Goal: Complete application form: Complete application form

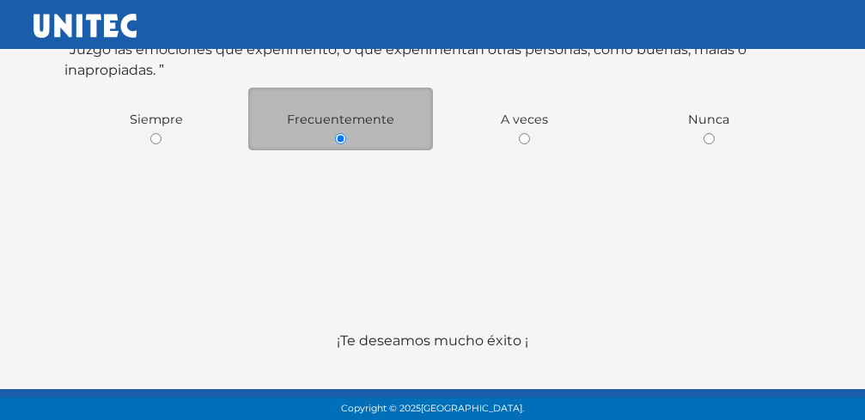
scroll to position [468, 0]
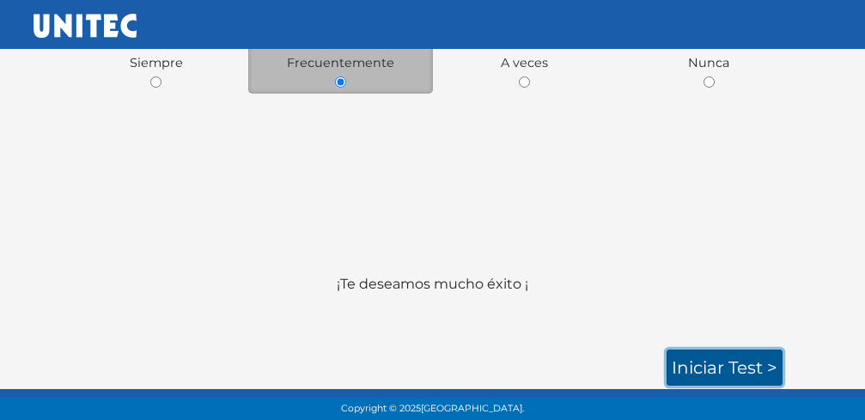
click at [750, 364] on link "Iniciar test >" at bounding box center [725, 368] width 116 height 36
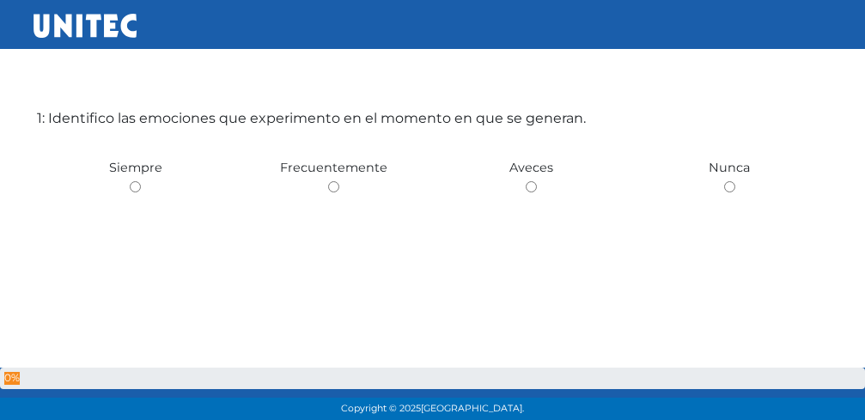
scroll to position [86, 0]
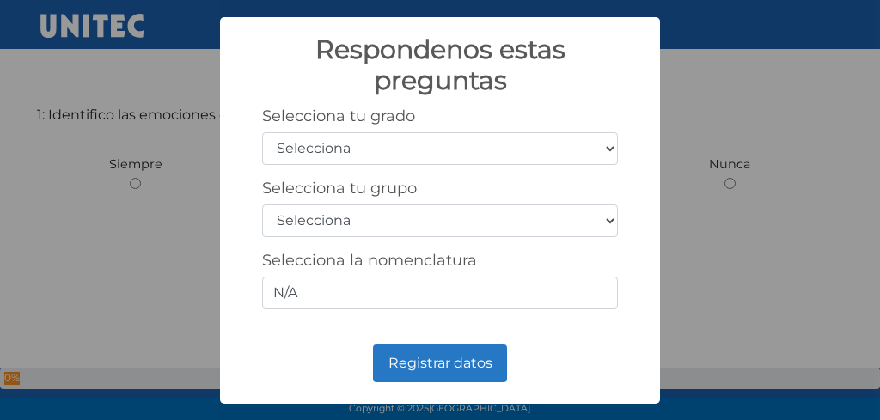
click at [607, 144] on select "Selecciona 1er grado 2do grado 3er grado 4to grado 5to grado 6to grado" at bounding box center [440, 148] width 356 height 33
click at [598, 103] on div "Respondenos estas preguntas ×" at bounding box center [439, 70] width 405 height 72
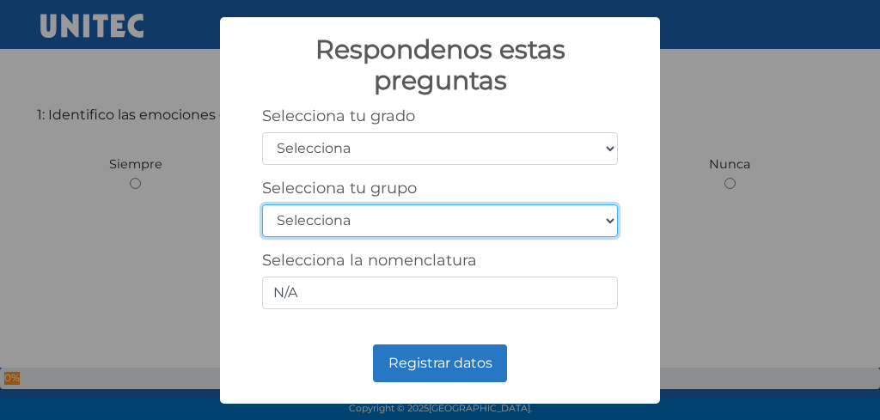
click at [608, 225] on select "Selecciona A B C D E F G H I J K L M N O P Q R S T U V W X Y Z" at bounding box center [440, 220] width 356 height 33
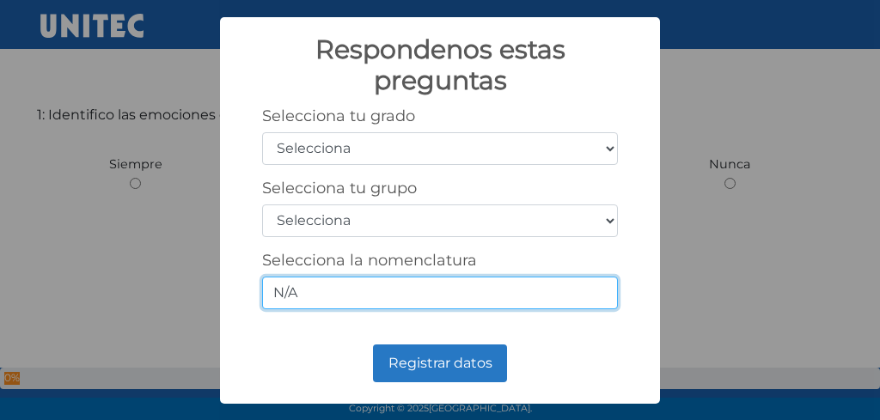
click at [564, 303] on input "N/A" at bounding box center [440, 293] width 356 height 33
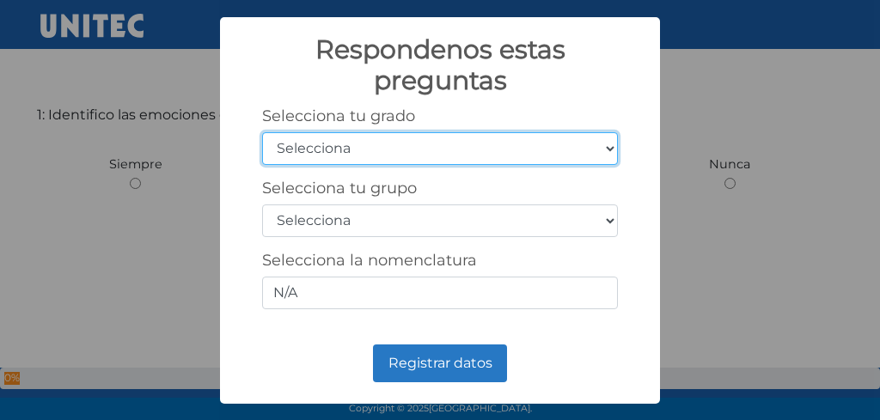
click at [610, 154] on select "Selecciona 1er grado 2do grado 3er grado 4to grado 5to grado 6to grado" at bounding box center [440, 148] width 356 height 33
click at [262, 132] on select "Selecciona 1er grado 2do grado 3er grado 4to grado 5to grado 6to grado" at bounding box center [440, 148] width 356 height 33
click at [608, 150] on select "Selecciona 1er grado 2do grado 3er grado 4to grado 5to grado 6to grado" at bounding box center [440, 148] width 356 height 33
select select "3"
click at [262, 132] on select "Selecciona 1er grado 2do grado 3er grado 4to grado 5to grado 6to grado" at bounding box center [440, 148] width 356 height 33
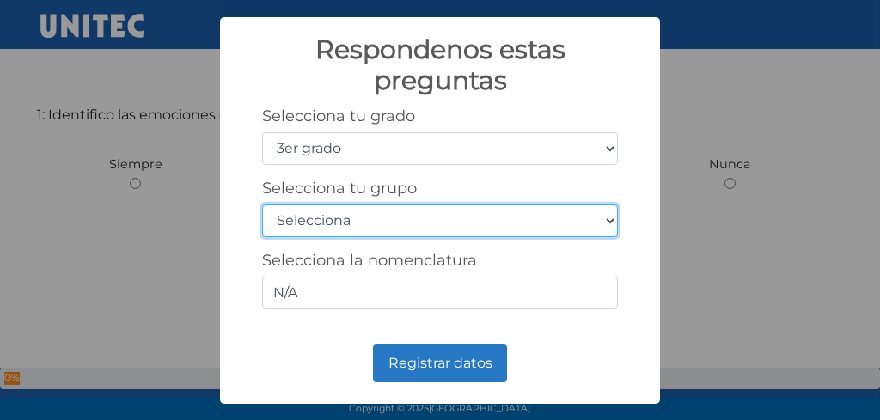
click at [608, 223] on select "Selecciona A B C D E F G H I J K L M N O P Q R S T U V W X Y Z" at bounding box center [440, 220] width 356 height 33
select select "a"
click at [262, 204] on select "Selecciona A B C D E F G H I J K L M N O P Q R S T U V W X Y Z" at bounding box center [440, 220] width 356 height 33
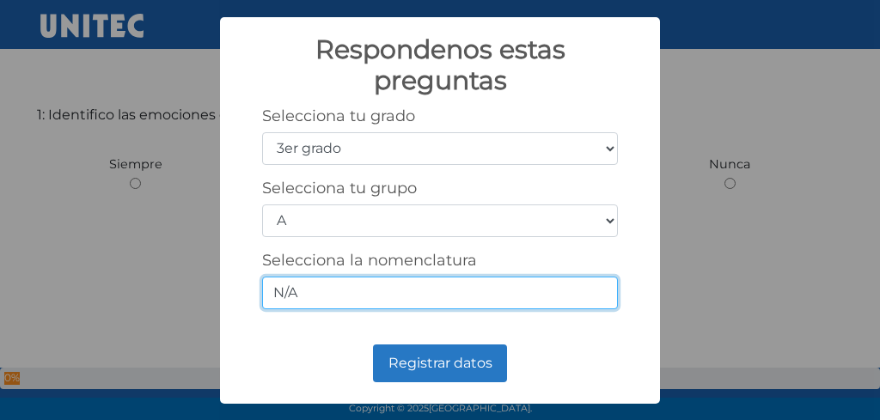
click at [417, 300] on input "N/A" at bounding box center [440, 293] width 356 height 33
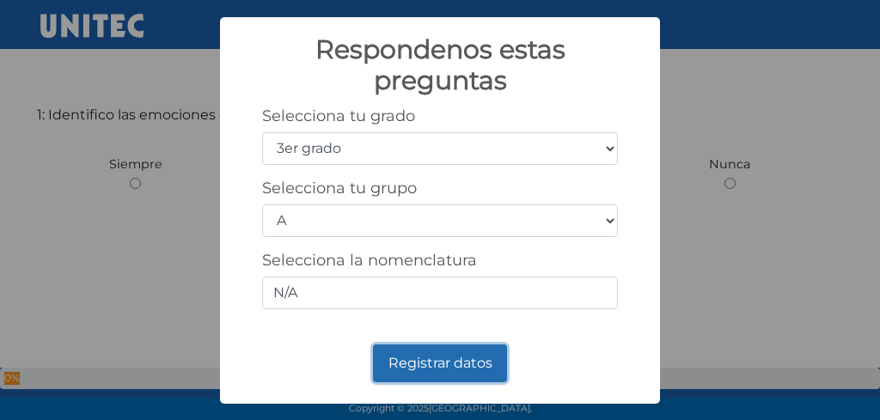
click at [426, 380] on button "Registrar datos" at bounding box center [440, 363] width 134 height 38
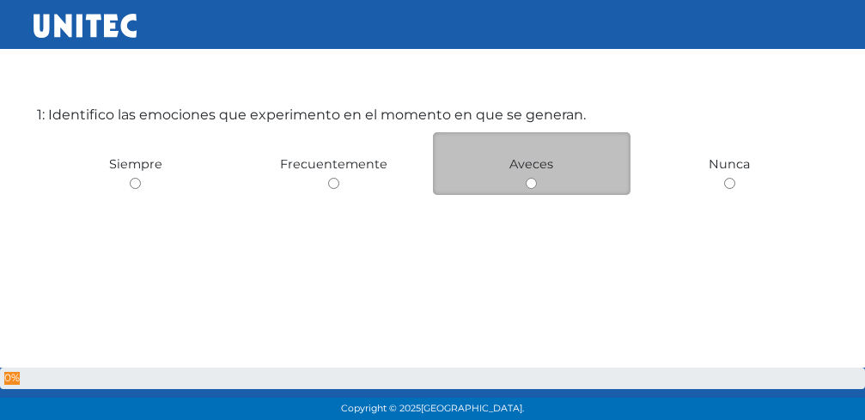
click at [530, 180] on input "radio" at bounding box center [531, 183] width 11 height 11
radio input "true"
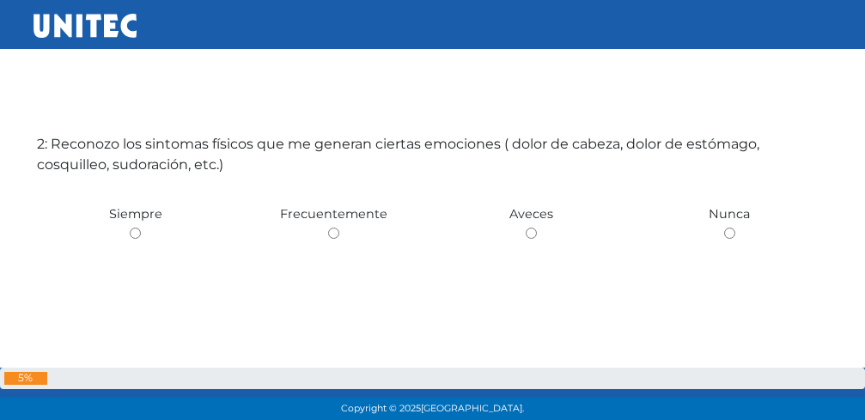
scroll to position [506, 0]
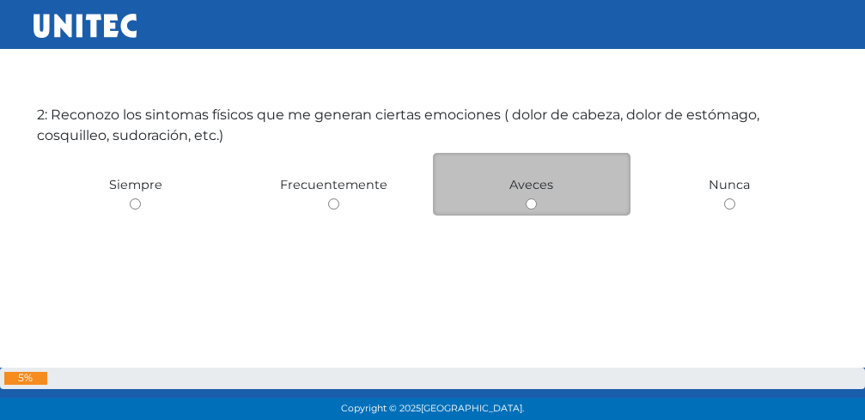
click at [531, 204] on input "radio" at bounding box center [531, 203] width 11 height 11
radio input "true"
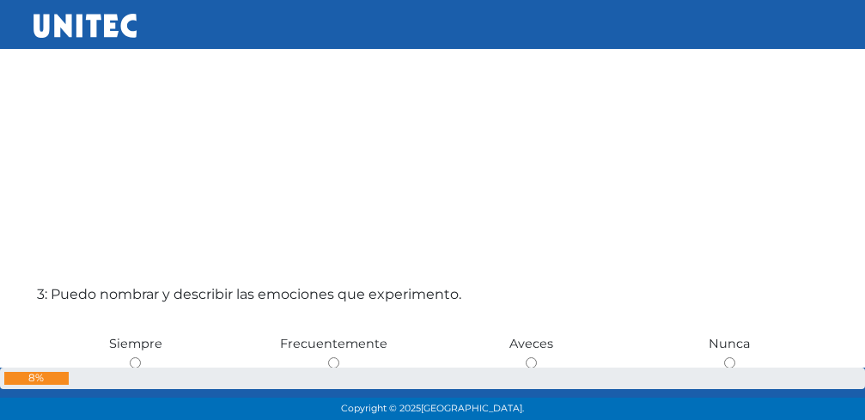
scroll to position [926, 0]
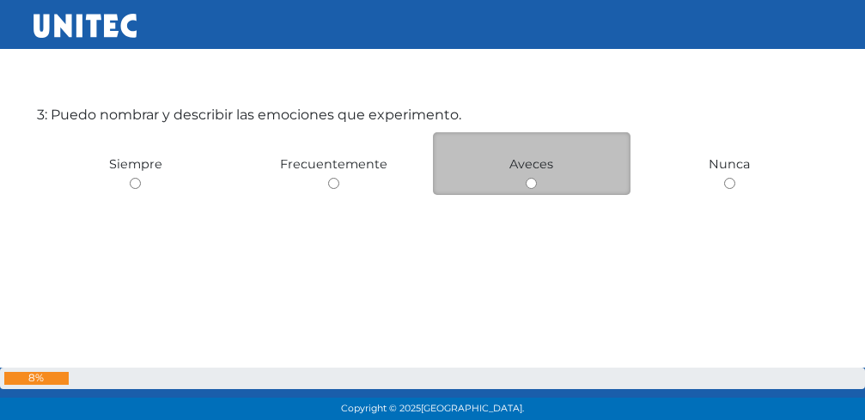
click at [530, 179] on input "radio" at bounding box center [531, 183] width 11 height 11
radio input "true"
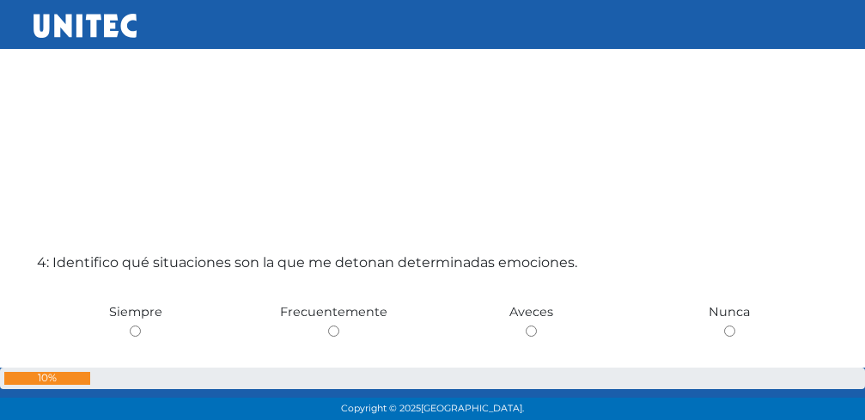
scroll to position [1346, 0]
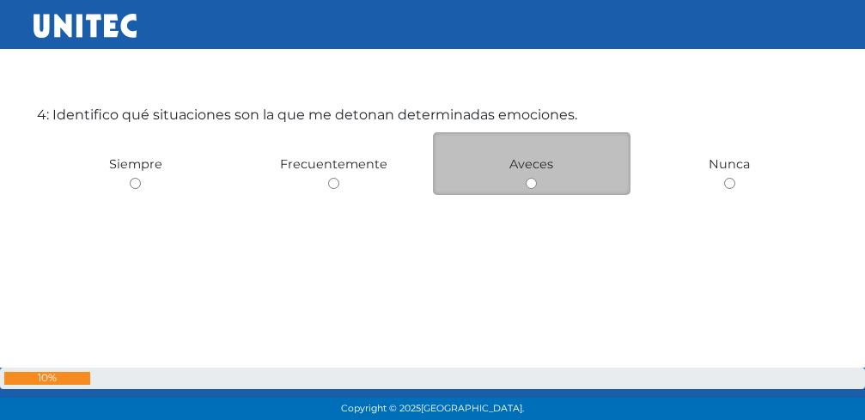
click at [533, 185] on input "radio" at bounding box center [531, 183] width 11 height 11
radio input "true"
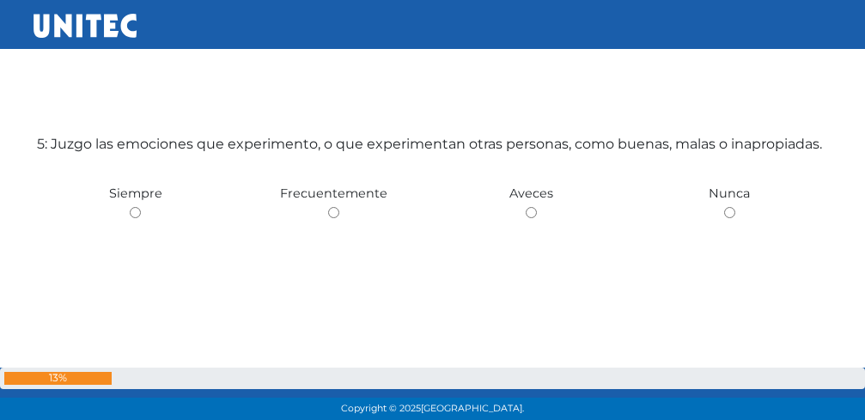
scroll to position [1766, 0]
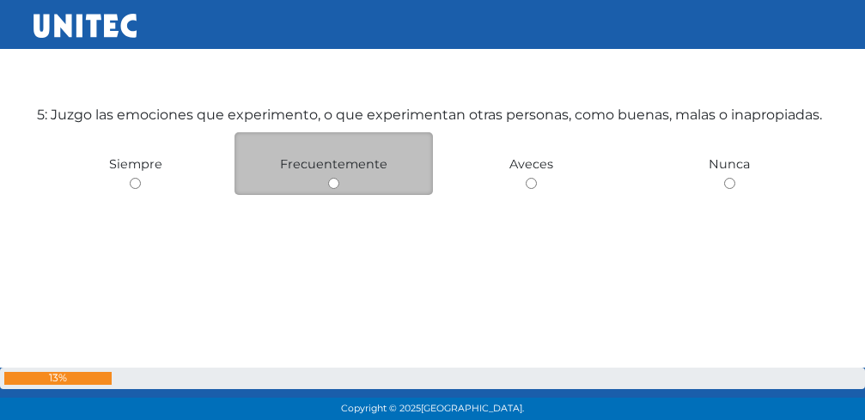
click at [342, 191] on div "Frecuentemente" at bounding box center [334, 163] width 198 height 63
click at [337, 181] on input "radio" at bounding box center [333, 183] width 11 height 11
radio input "true"
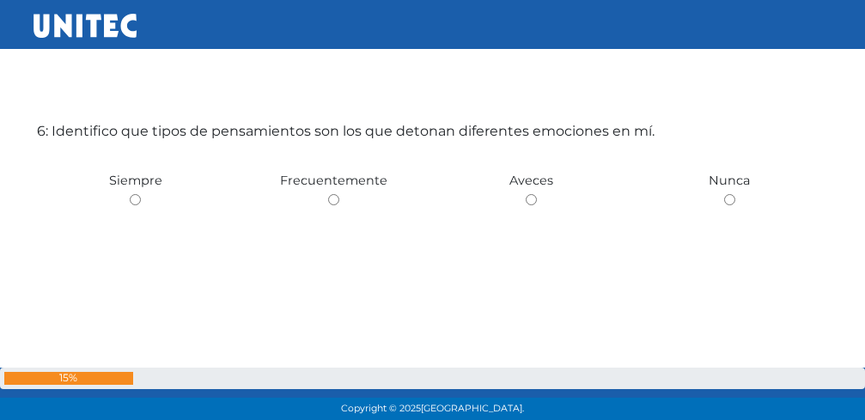
scroll to position [2186, 0]
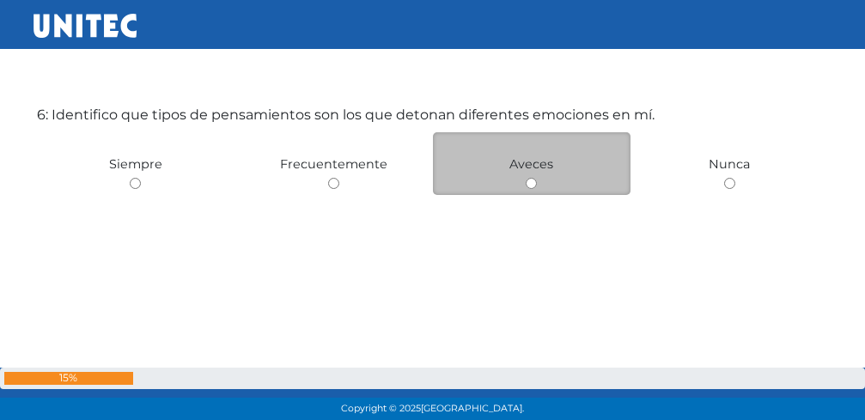
click at [532, 187] on input "radio" at bounding box center [531, 183] width 11 height 11
radio input "true"
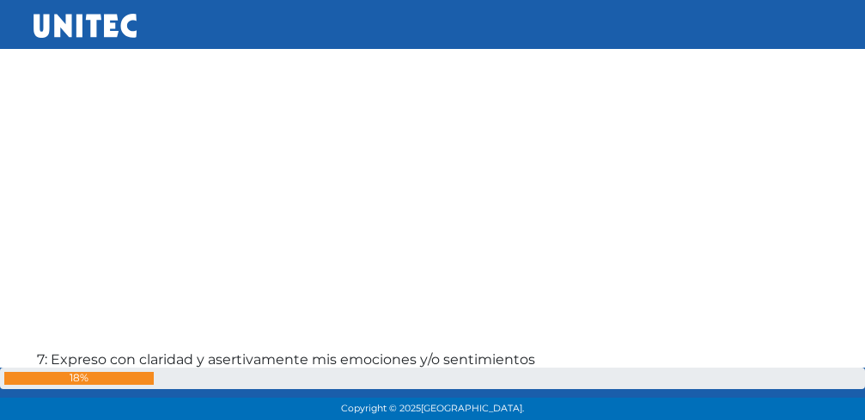
scroll to position [2606, 0]
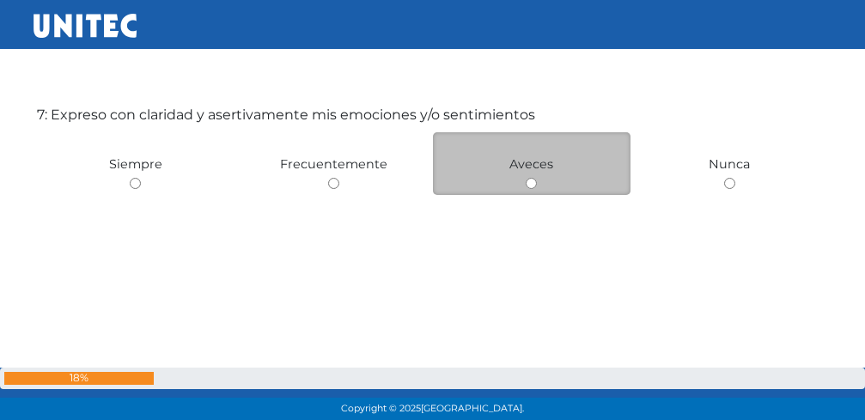
click at [533, 185] on input "radio" at bounding box center [531, 183] width 11 height 11
radio input "true"
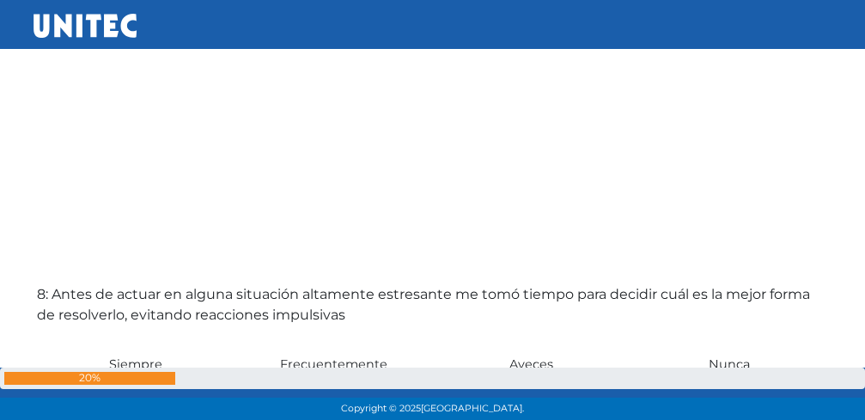
scroll to position [3027, 0]
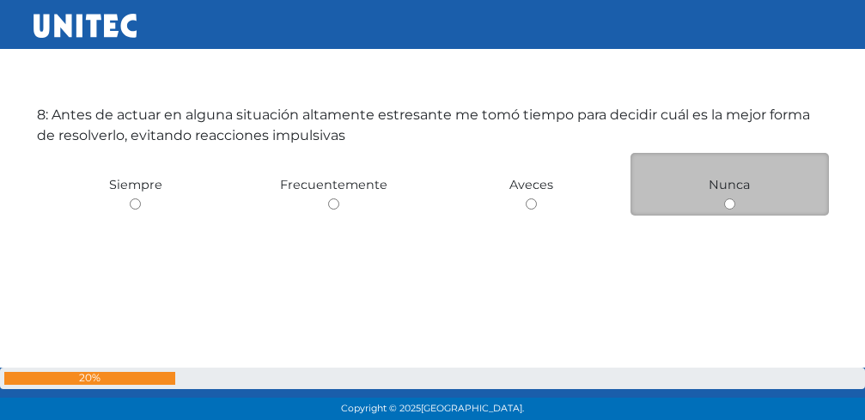
click at [729, 206] on input "radio" at bounding box center [729, 203] width 11 height 11
radio input "true"
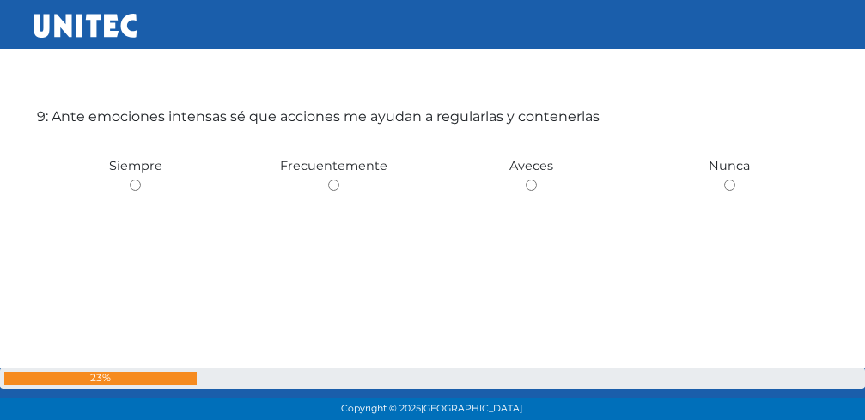
scroll to position [3447, 0]
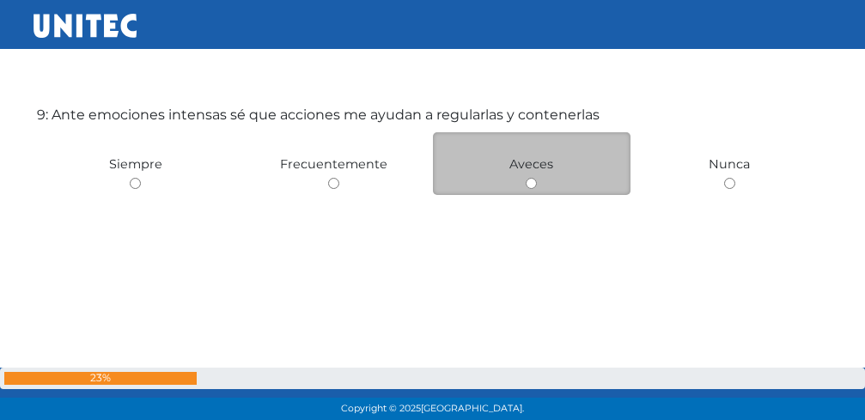
click at [531, 192] on div "Aveces" at bounding box center [532, 163] width 198 height 63
click at [530, 177] on div "Aveces" at bounding box center [532, 163] width 198 height 63
click at [527, 181] on input "radio" at bounding box center [531, 183] width 11 height 11
radio input "true"
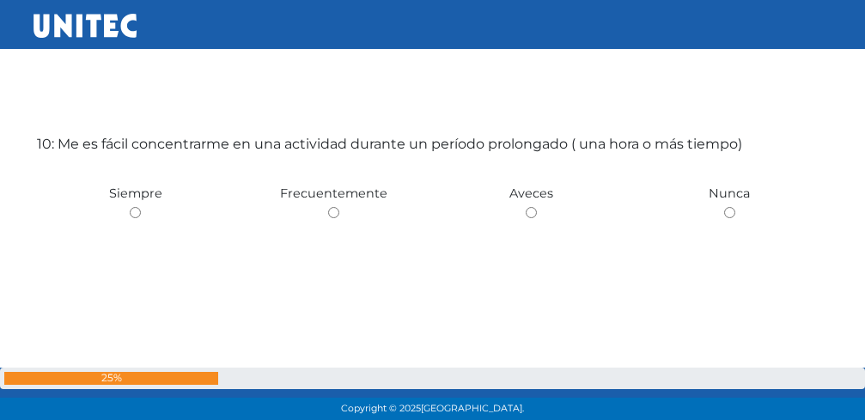
scroll to position [3867, 0]
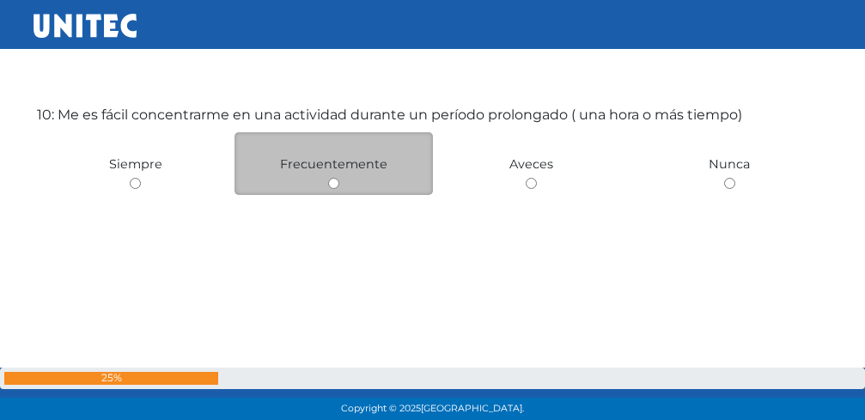
click at [334, 184] on input "radio" at bounding box center [333, 183] width 11 height 11
radio input "true"
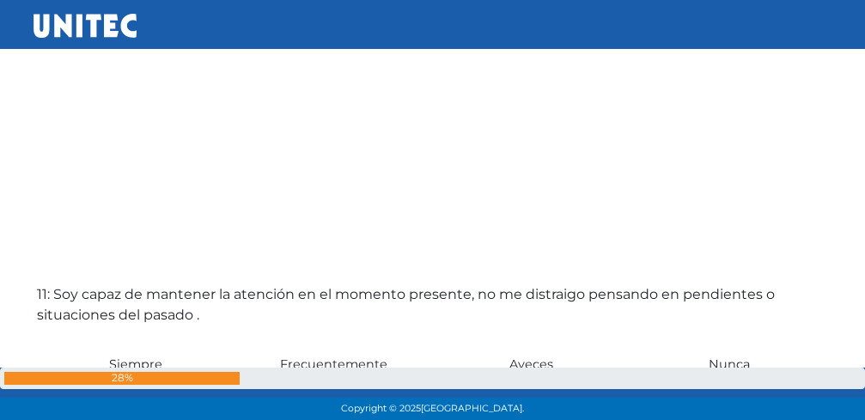
scroll to position [4287, 0]
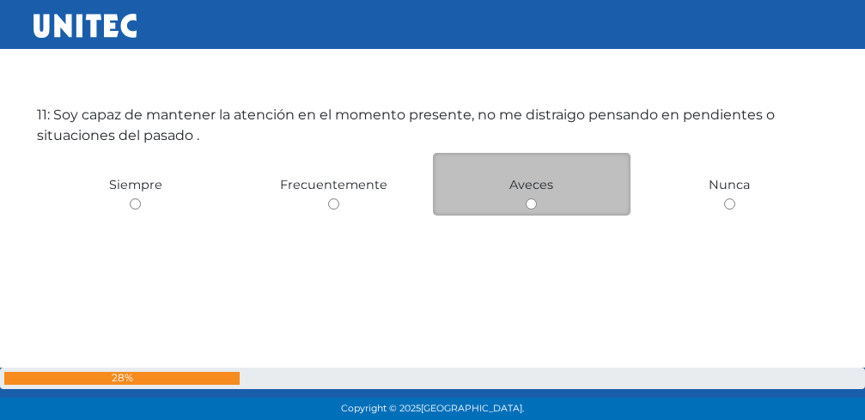
click at [532, 201] on input "radio" at bounding box center [531, 203] width 11 height 11
radio input "true"
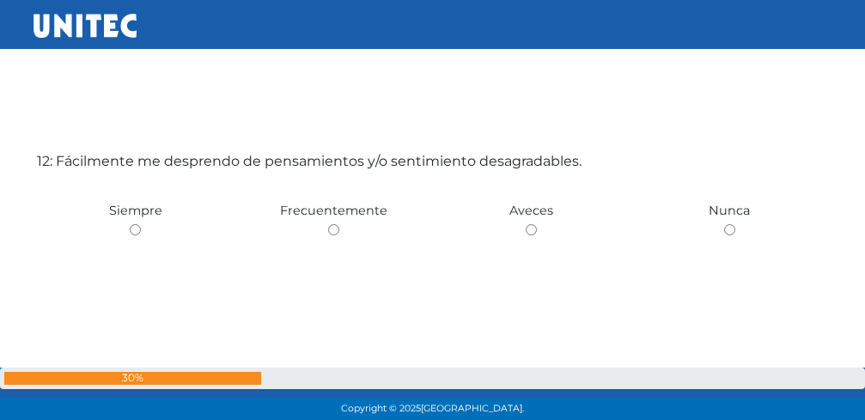
scroll to position [4707, 0]
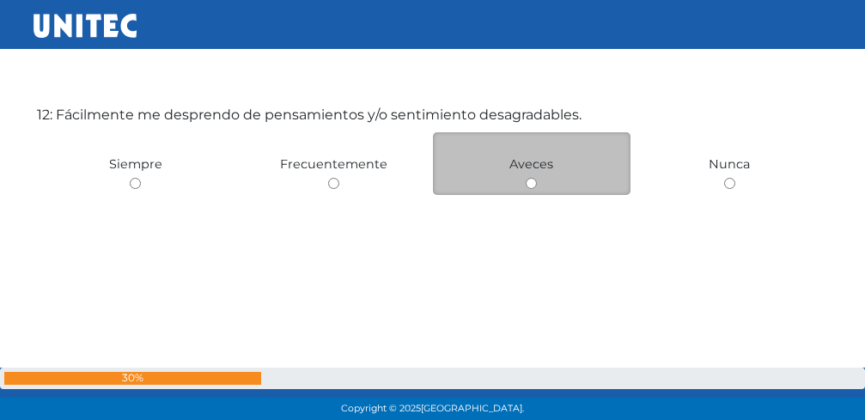
click at [531, 182] on input "radio" at bounding box center [531, 183] width 11 height 11
radio input "true"
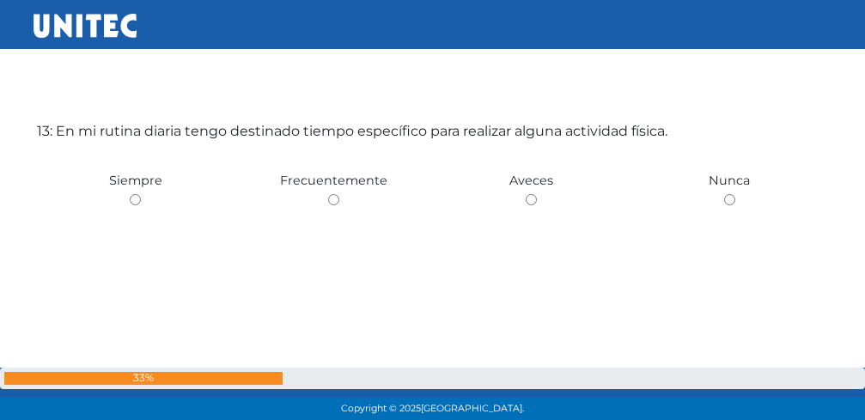
scroll to position [5127, 0]
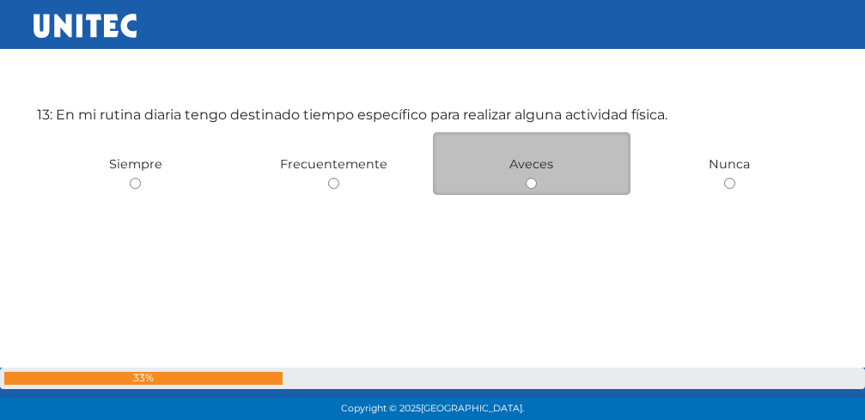
click at [531, 184] on input "radio" at bounding box center [531, 183] width 11 height 11
radio input "true"
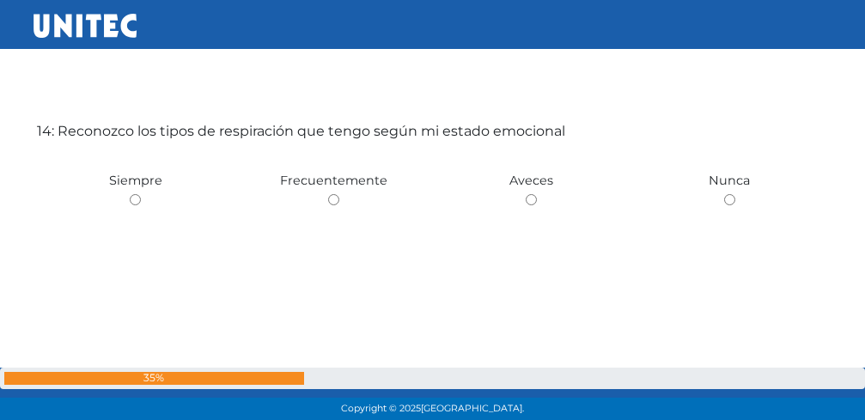
scroll to position [5547, 0]
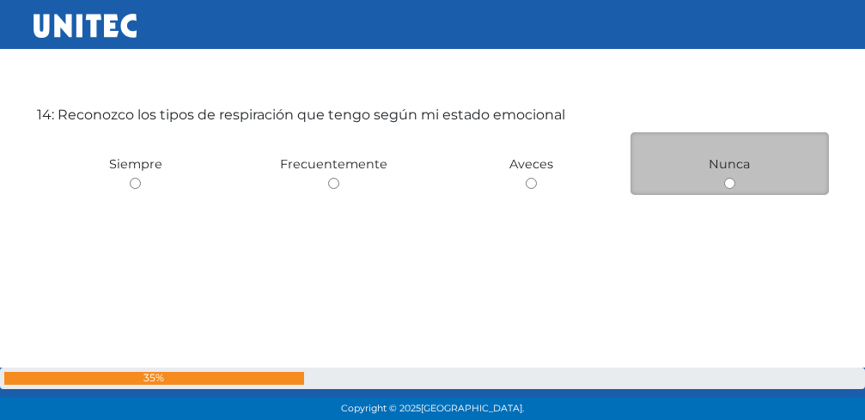
click at [731, 186] on input "radio" at bounding box center [729, 183] width 11 height 11
radio input "true"
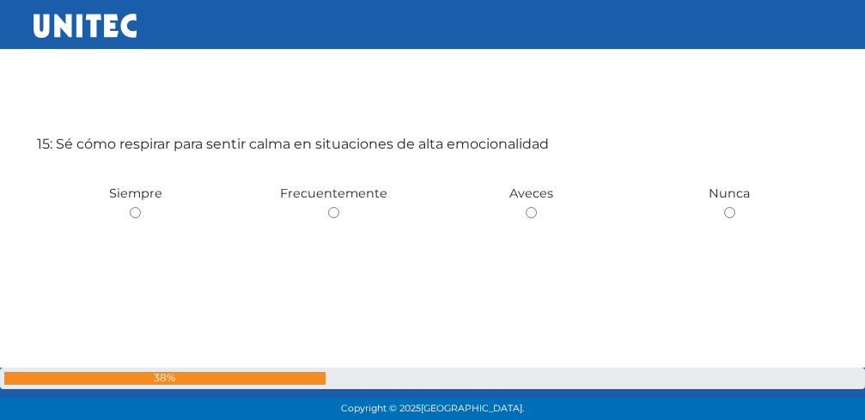
scroll to position [5967, 0]
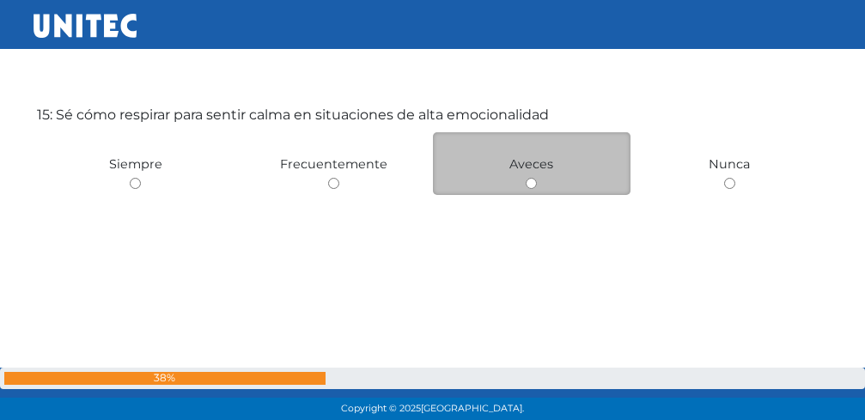
click at [530, 186] on input "radio" at bounding box center [531, 183] width 11 height 11
radio input "true"
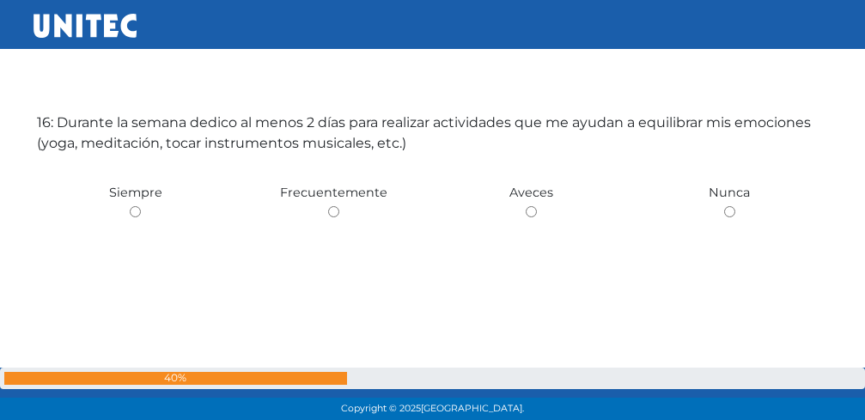
scroll to position [6387, 0]
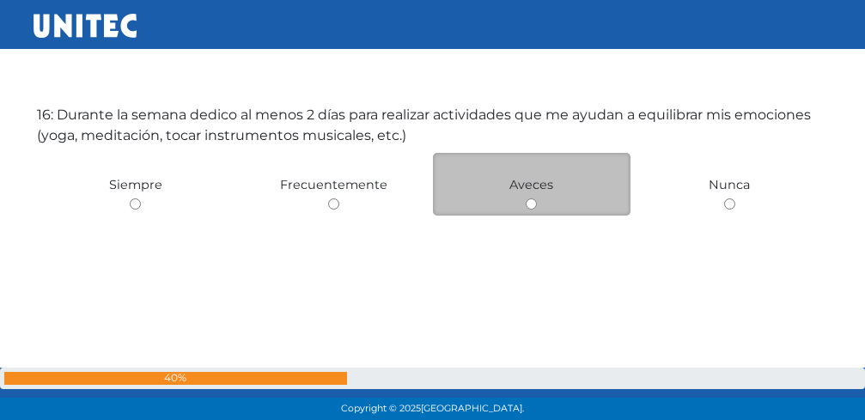
click at [530, 200] on input "radio" at bounding box center [531, 203] width 11 height 11
radio input "true"
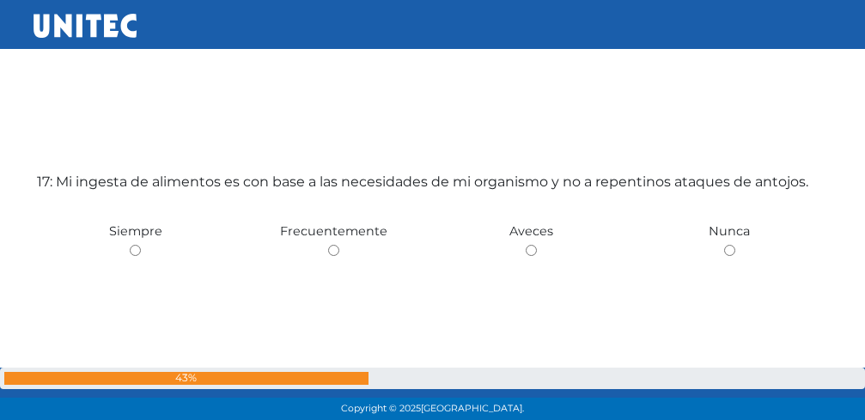
scroll to position [6807, 0]
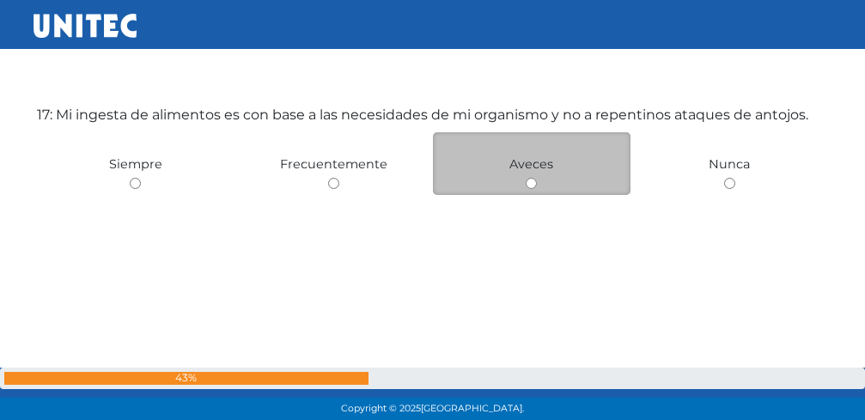
click at [527, 182] on input "radio" at bounding box center [531, 183] width 11 height 11
radio input "true"
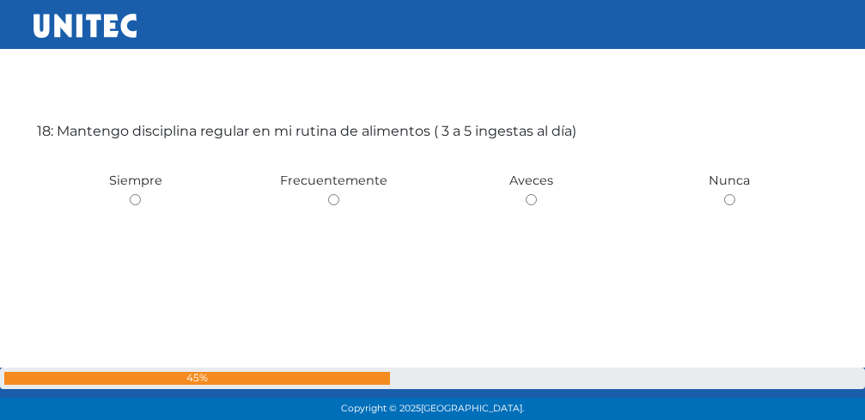
scroll to position [7227, 0]
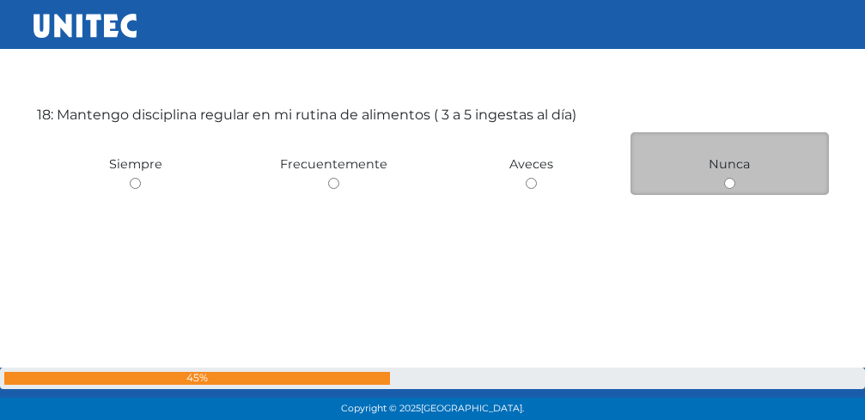
click at [731, 183] on input "radio" at bounding box center [729, 183] width 11 height 11
radio input "true"
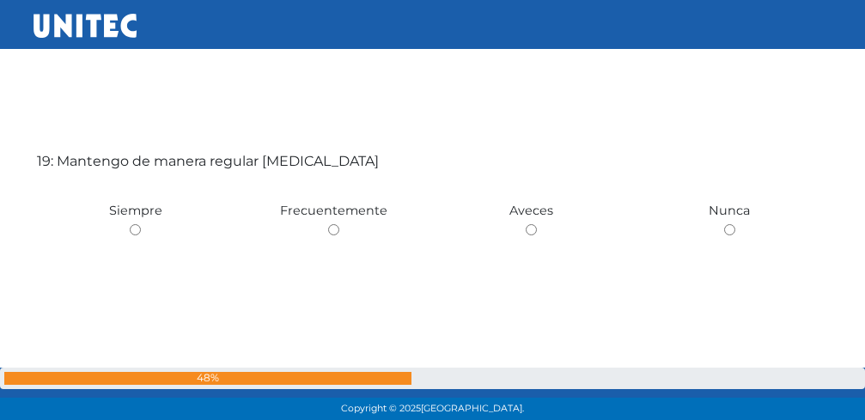
scroll to position [7648, 0]
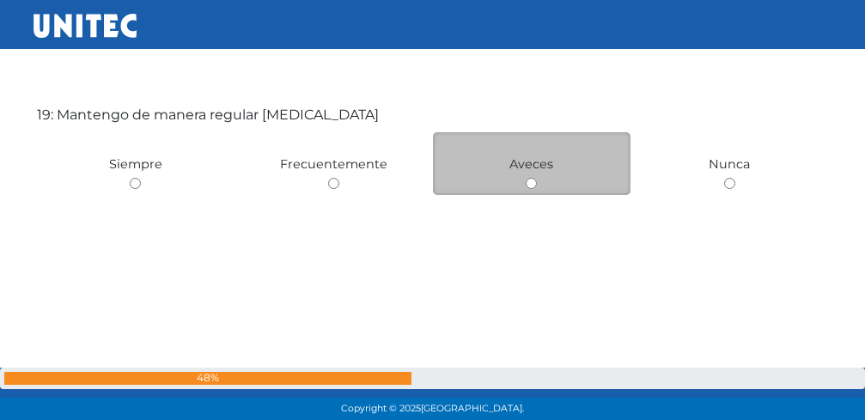
click at [528, 186] on input "radio" at bounding box center [531, 183] width 11 height 11
radio input "true"
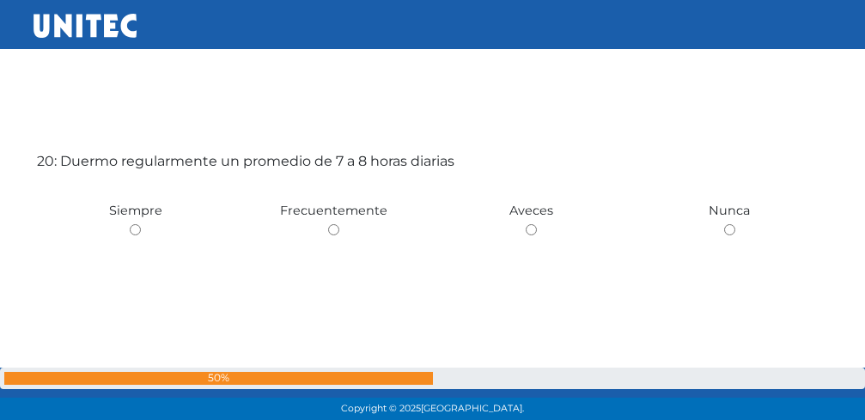
scroll to position [8068, 0]
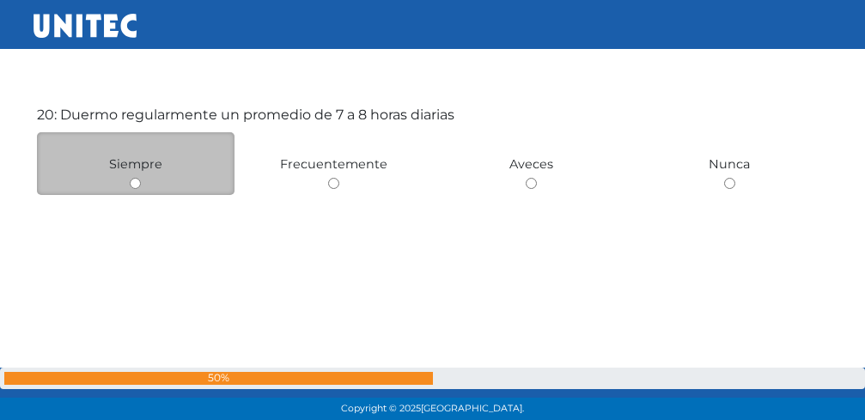
click at [137, 185] on input "radio" at bounding box center [135, 183] width 11 height 11
radio input "true"
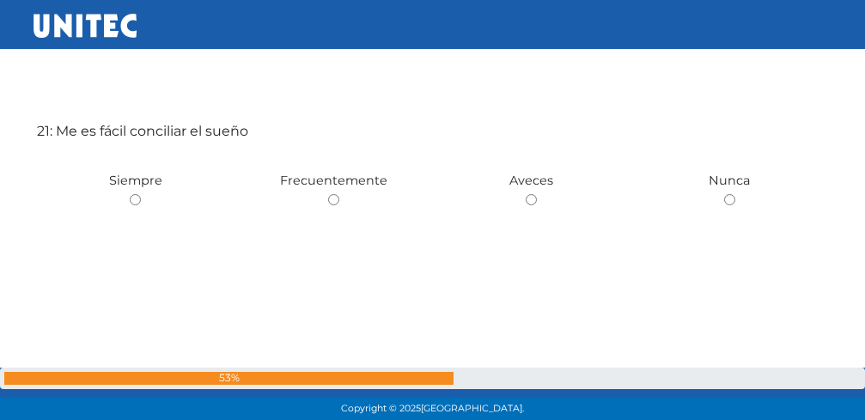
scroll to position [8488, 0]
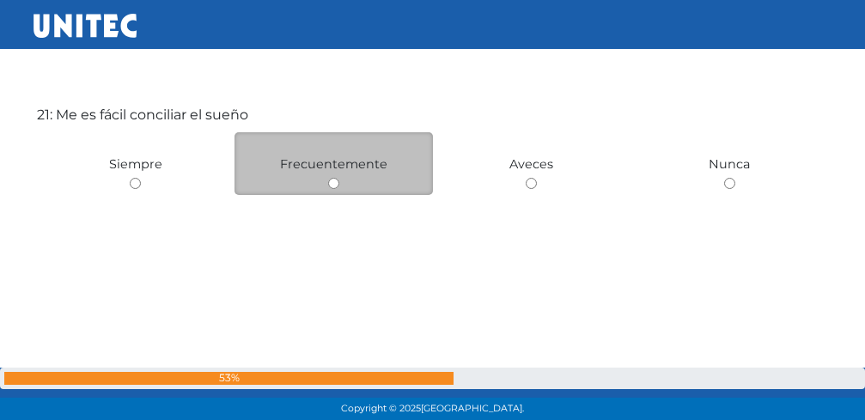
click at [330, 182] on input "radio" at bounding box center [333, 183] width 11 height 11
radio input "true"
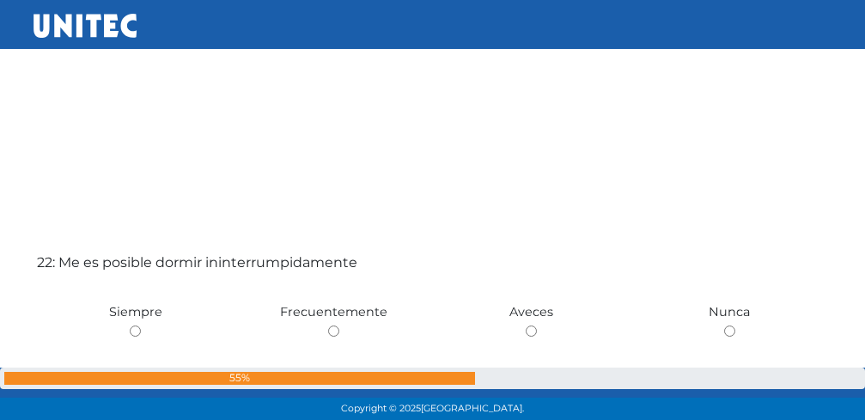
scroll to position [8908, 0]
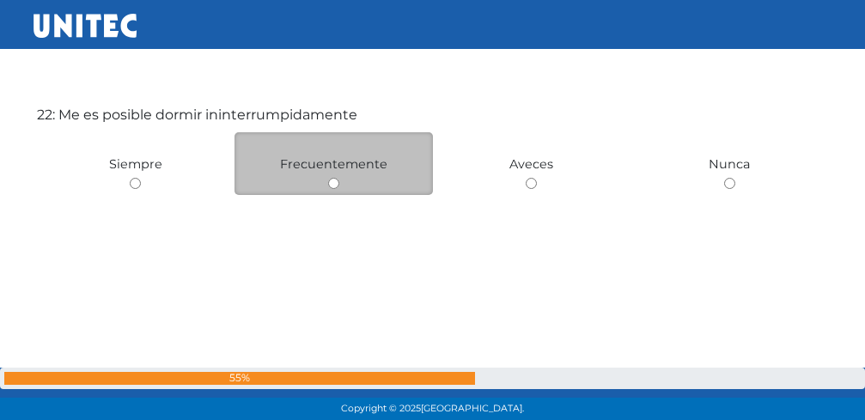
click at [333, 185] on input "radio" at bounding box center [333, 183] width 11 height 11
radio input "true"
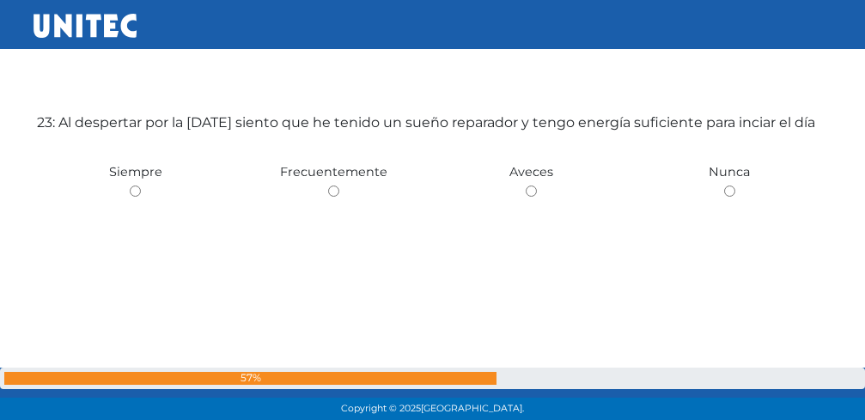
scroll to position [9328, 0]
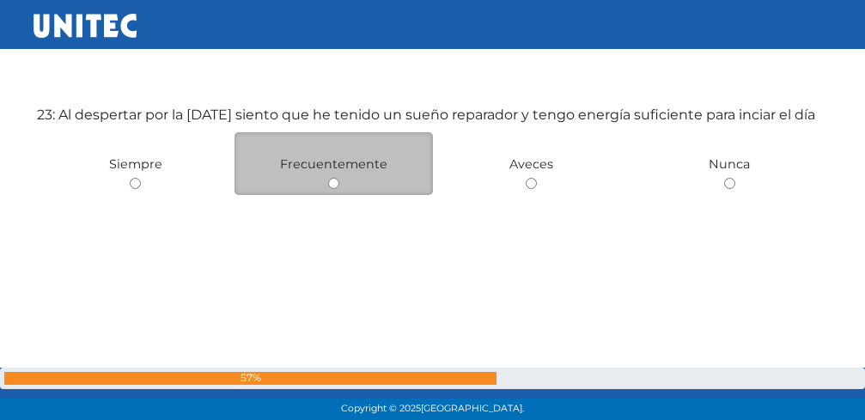
click at [334, 185] on input "radio" at bounding box center [333, 183] width 11 height 11
radio input "true"
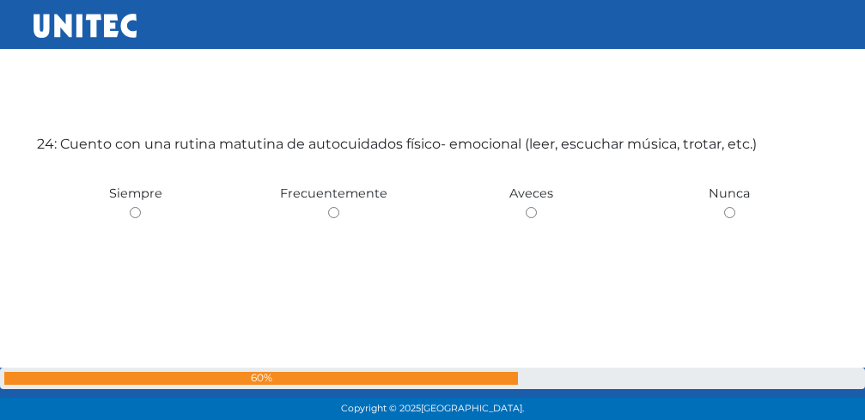
scroll to position [9748, 0]
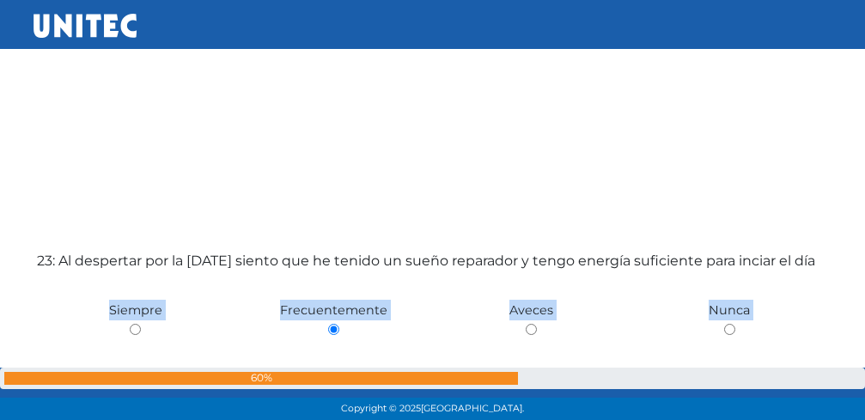
scroll to position [9194, 0]
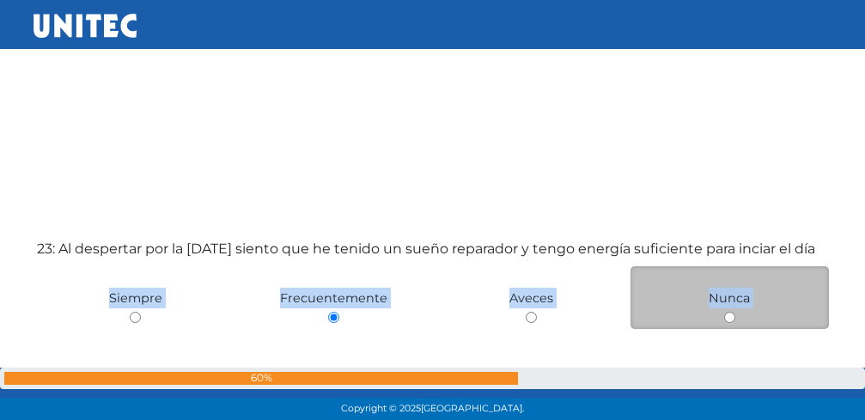
click at [729, 314] on input "radio" at bounding box center [729, 317] width 11 height 11
radio input "true"
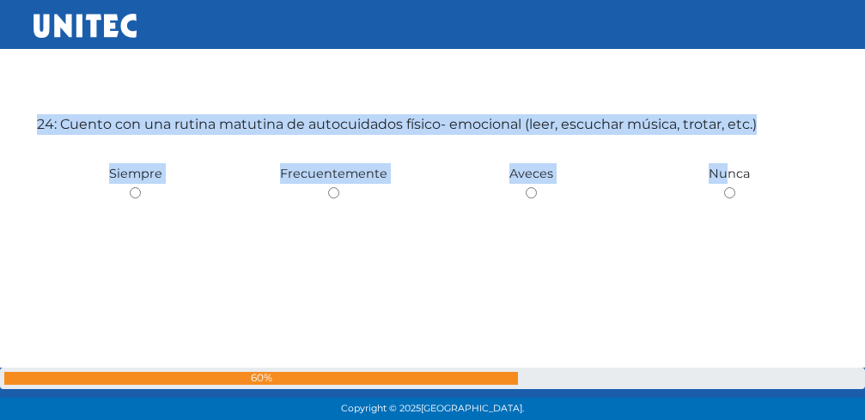
scroll to position [9748, 0]
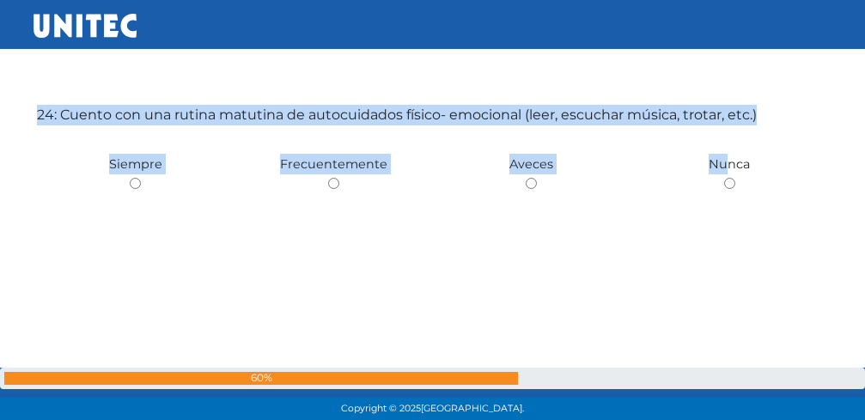
click at [800, 282] on div "24: Cuento con una rutina matutina de autocuidados físico- emocional (leer, esc…" at bounding box center [433, 210] width 799 height 420
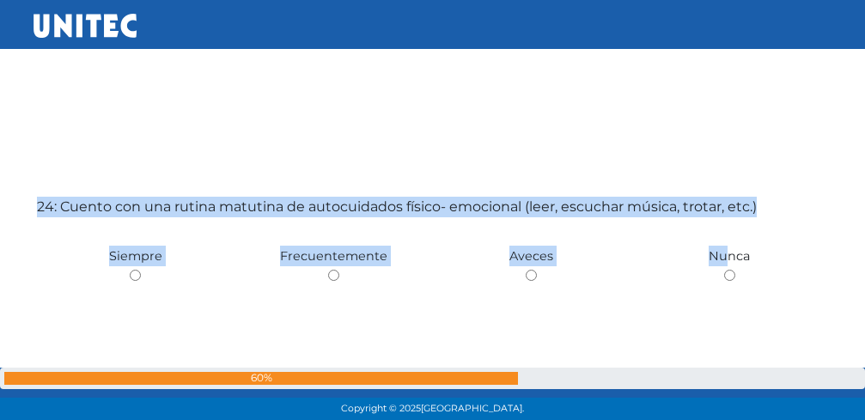
scroll to position [9703, 0]
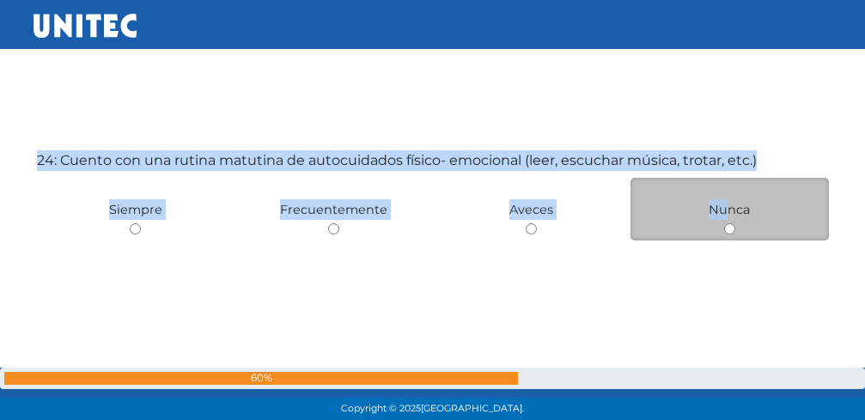
click at [729, 226] on input "radio" at bounding box center [729, 228] width 11 height 11
radio input "true"
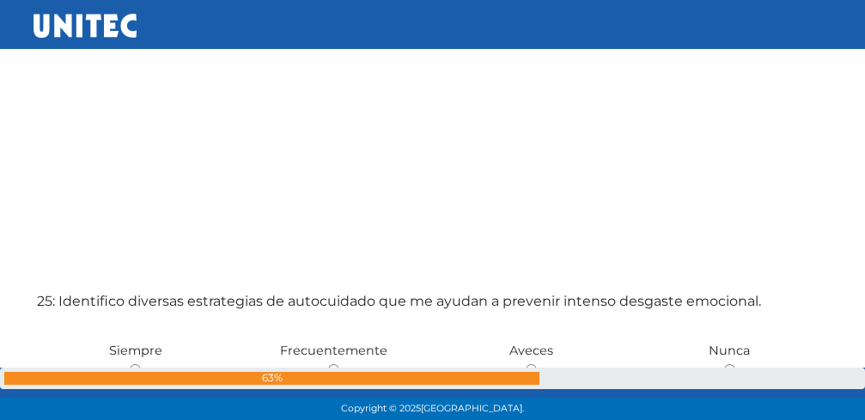
scroll to position [10168, 0]
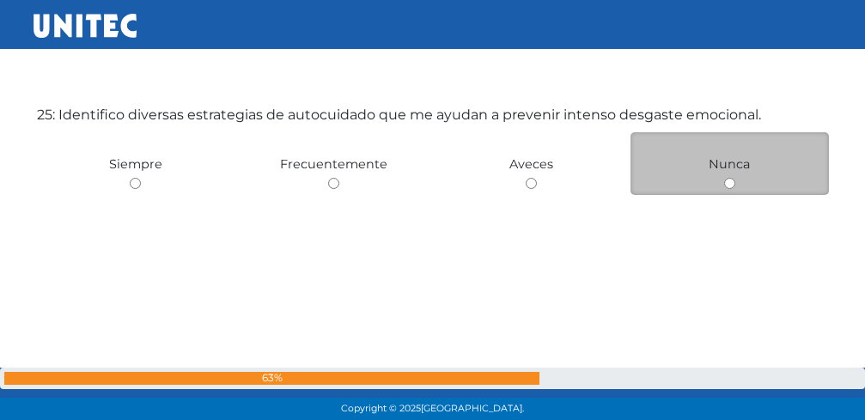
click at [730, 185] on input "radio" at bounding box center [729, 183] width 11 height 11
radio input "true"
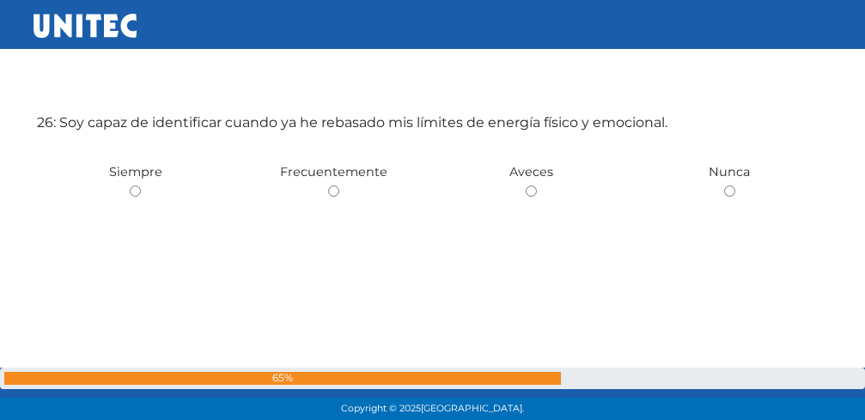
scroll to position [10588, 0]
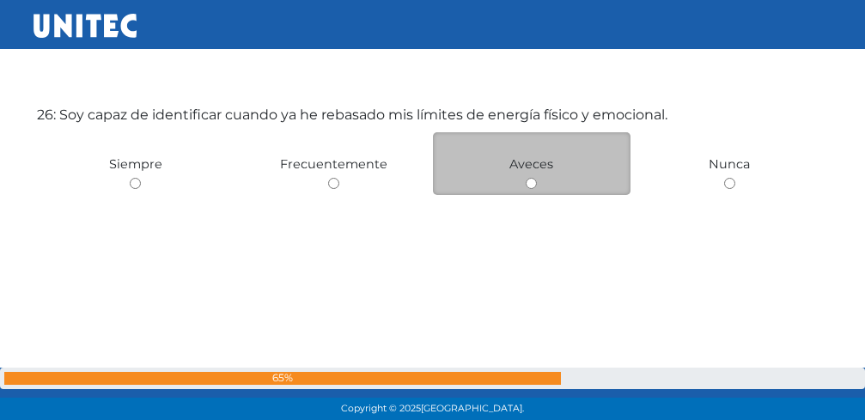
click at [530, 189] on input "radio" at bounding box center [531, 183] width 11 height 11
radio input "true"
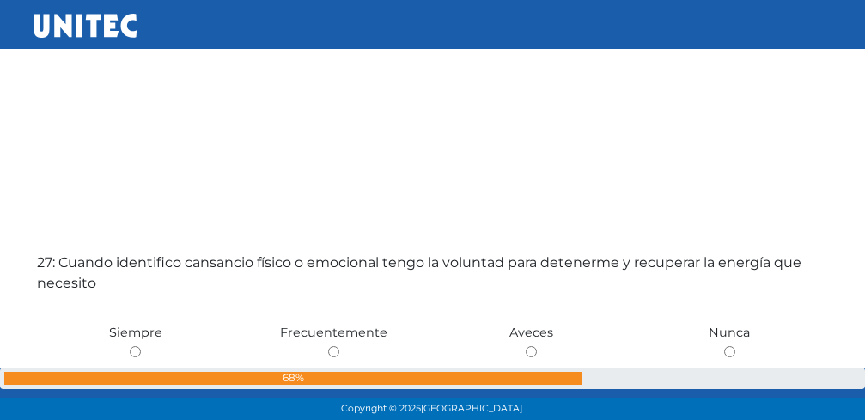
scroll to position [11008, 0]
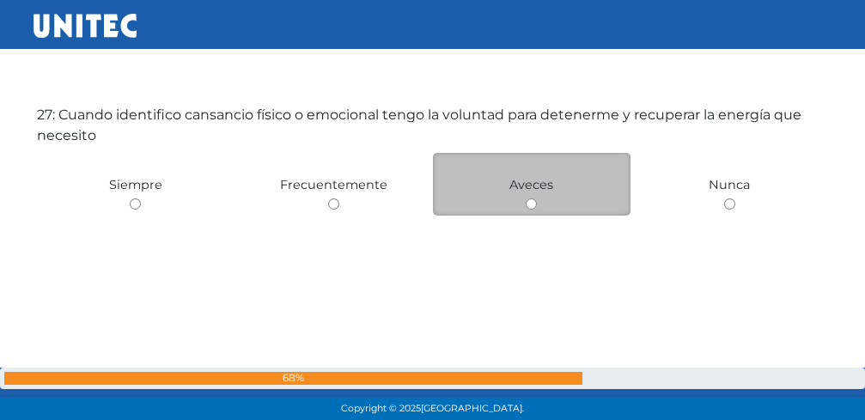
click at [530, 202] on input "radio" at bounding box center [531, 203] width 11 height 11
radio input "true"
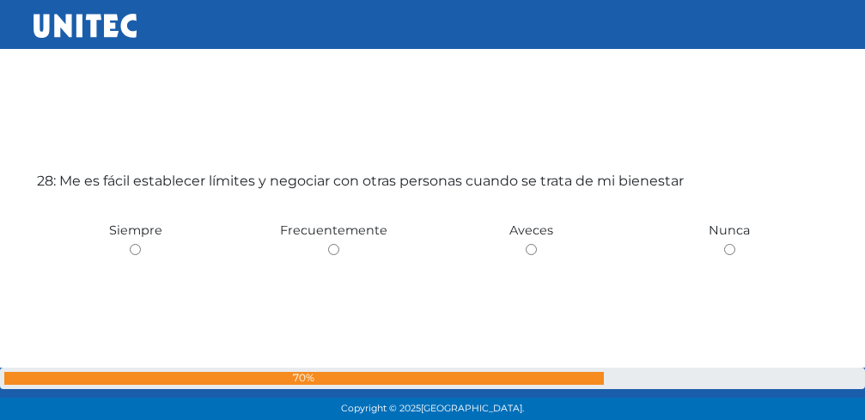
scroll to position [11428, 0]
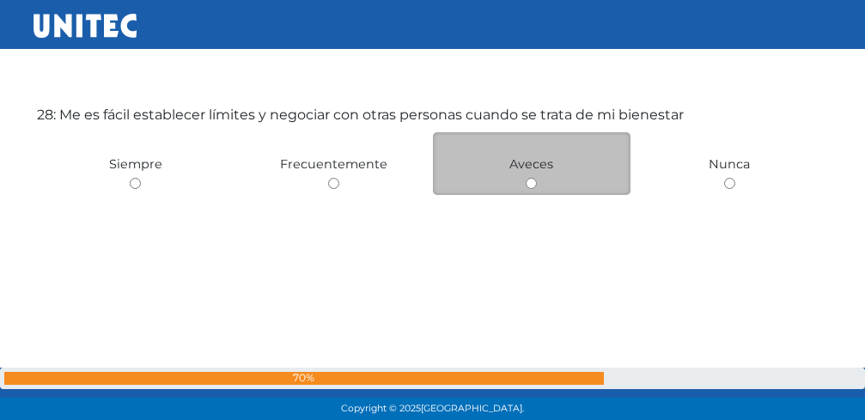
click at [534, 184] on input "radio" at bounding box center [531, 183] width 11 height 11
radio input "true"
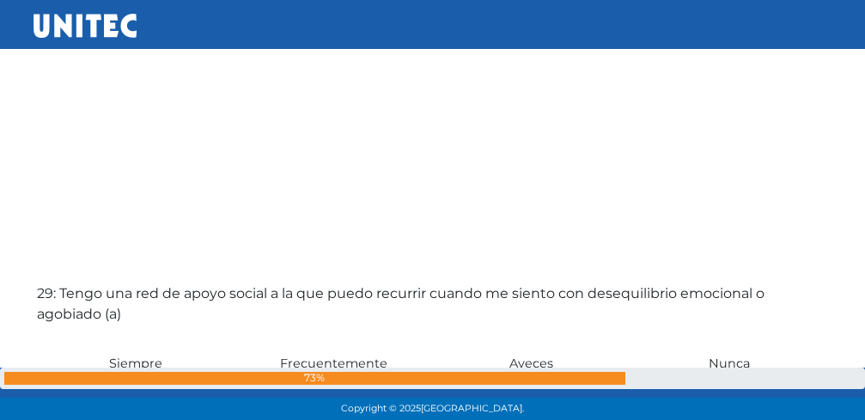
scroll to position [11849, 0]
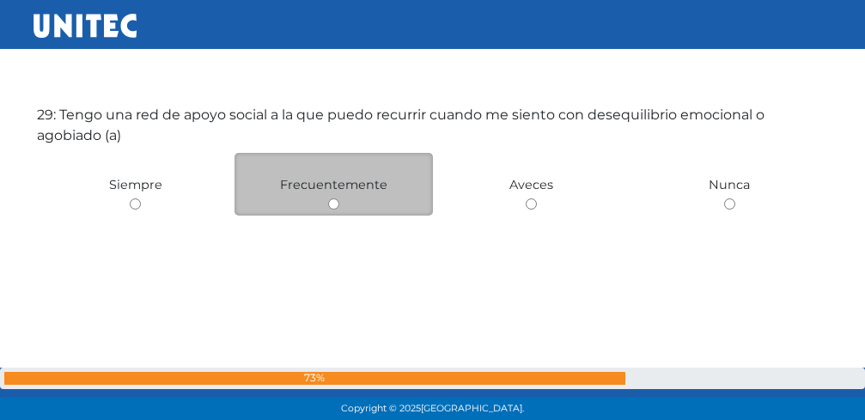
click at [333, 205] on input "radio" at bounding box center [333, 203] width 11 height 11
radio input "true"
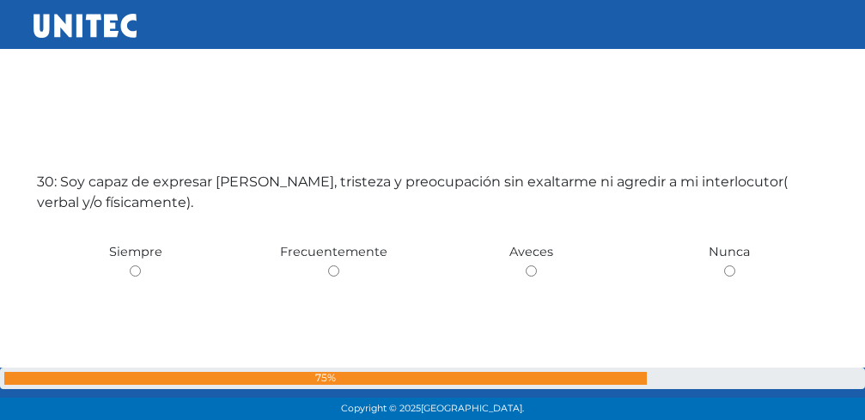
scroll to position [12269, 0]
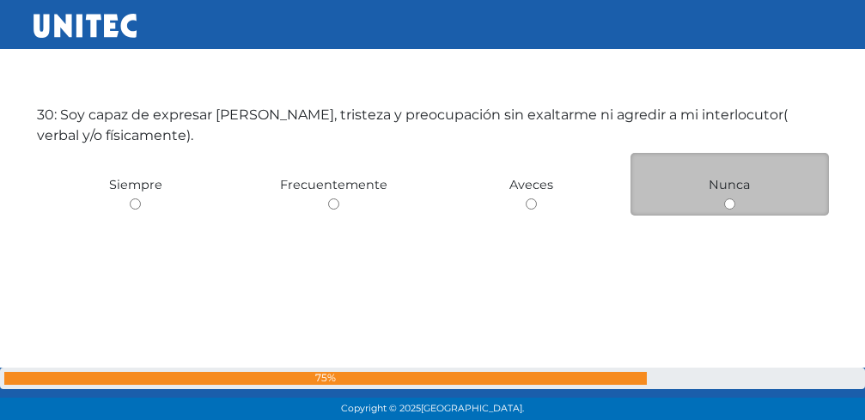
click at [725, 204] on input "radio" at bounding box center [729, 203] width 11 height 11
radio input "true"
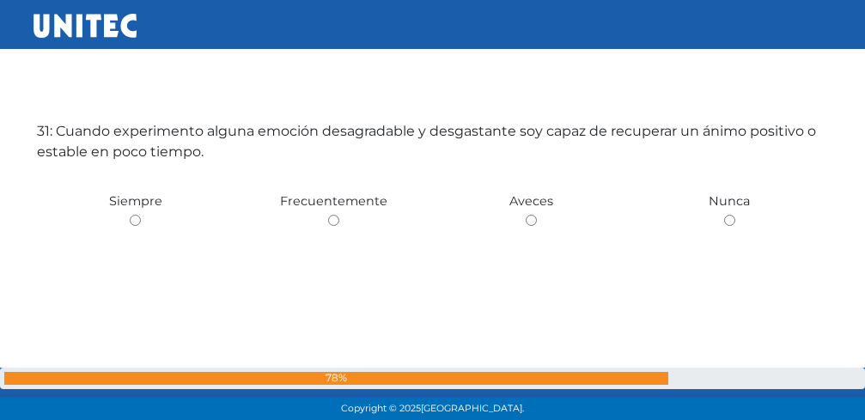
scroll to position [12689, 0]
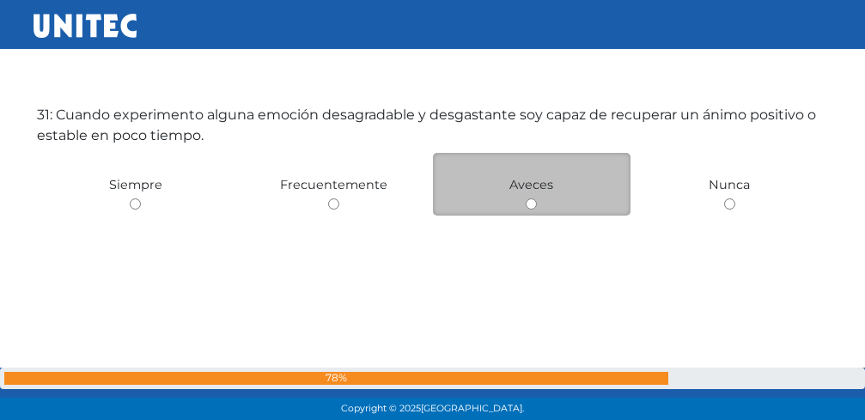
click at [529, 203] on input "radio" at bounding box center [531, 203] width 11 height 11
radio input "true"
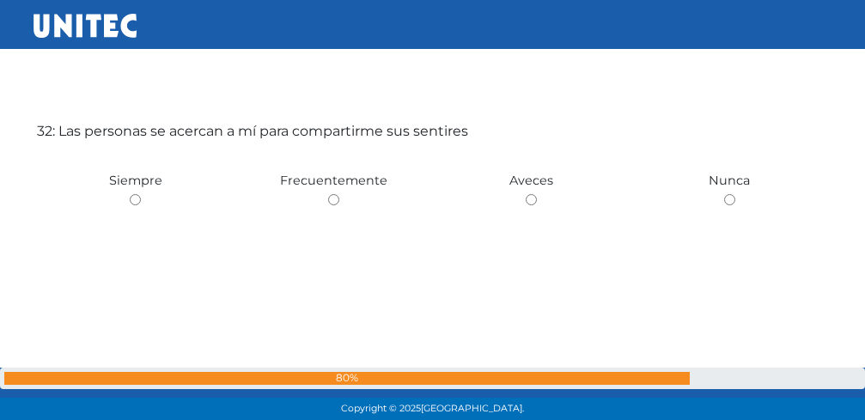
scroll to position [13109, 0]
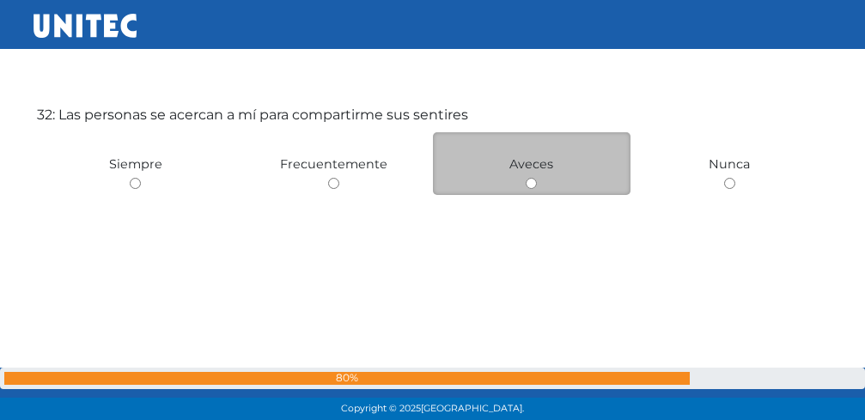
click at [529, 185] on input "radio" at bounding box center [531, 183] width 11 height 11
radio input "true"
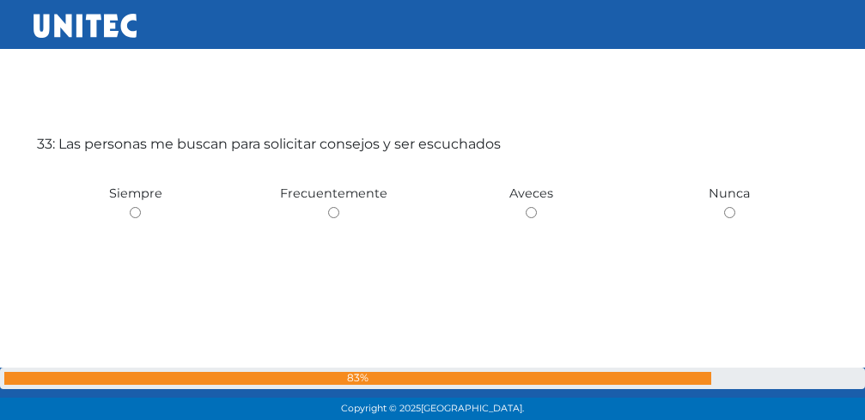
scroll to position [13529, 0]
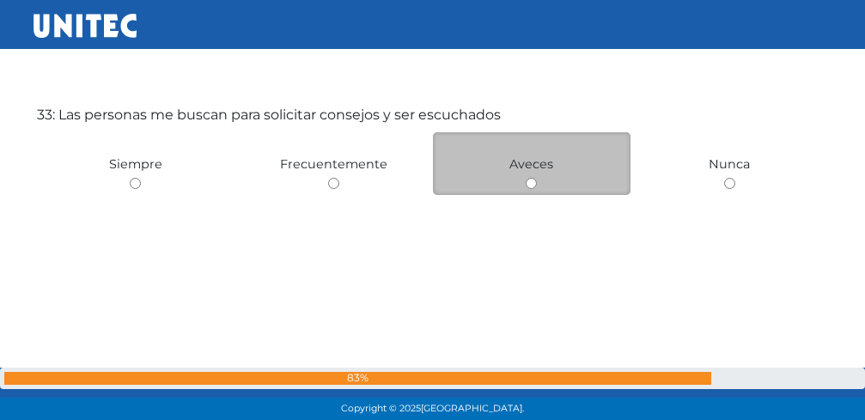
click at [531, 187] on input "radio" at bounding box center [531, 183] width 11 height 11
radio input "true"
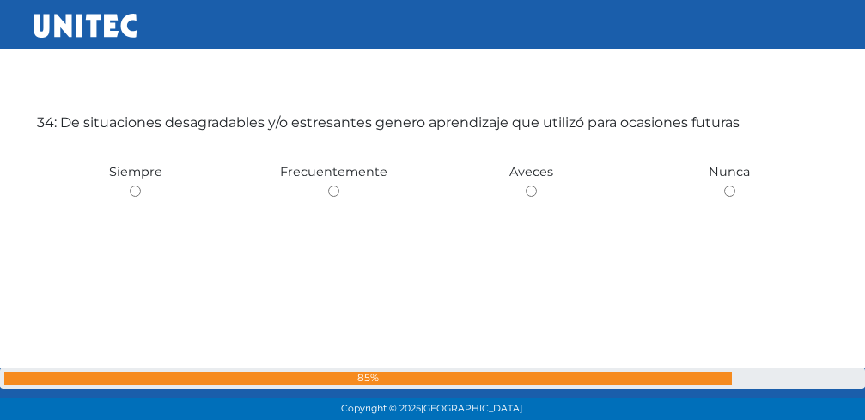
scroll to position [13949, 0]
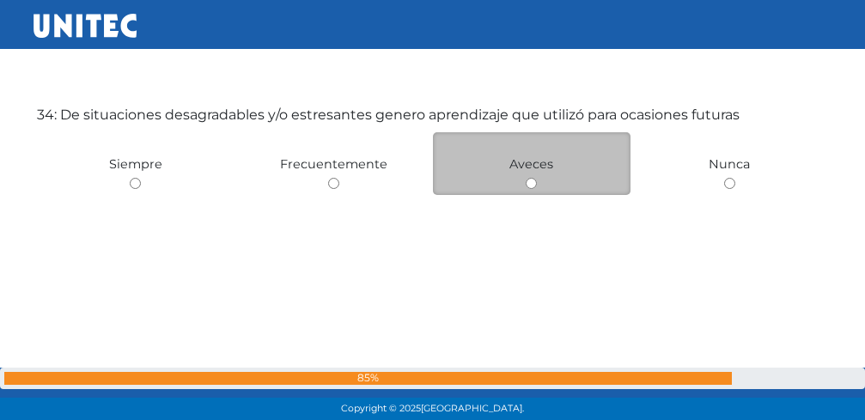
click at [530, 186] on input "radio" at bounding box center [531, 183] width 11 height 11
radio input "true"
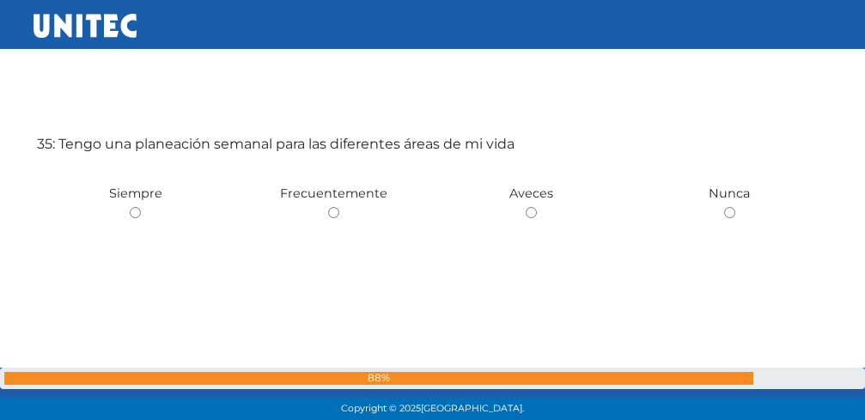
scroll to position [14369, 0]
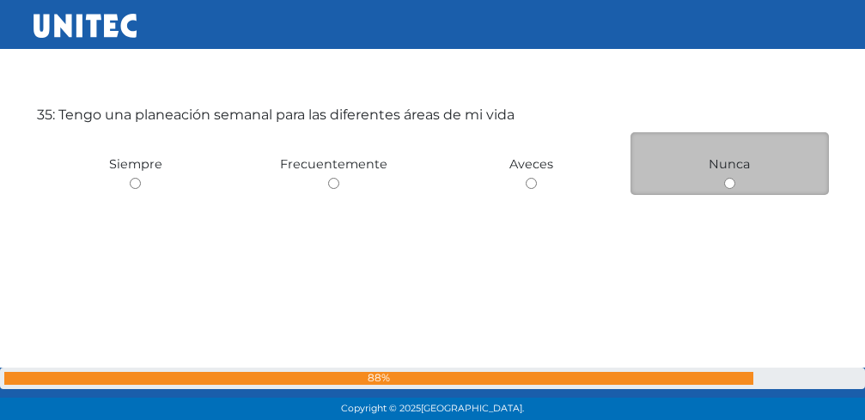
click at [729, 186] on input "radio" at bounding box center [729, 183] width 11 height 11
radio input "true"
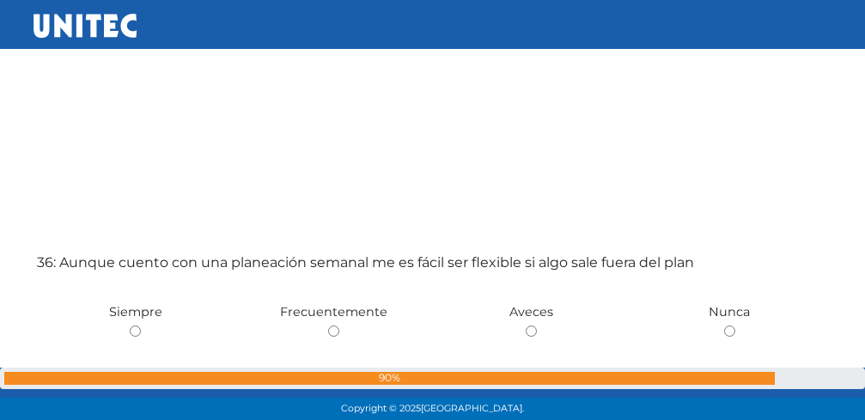
scroll to position [14789, 0]
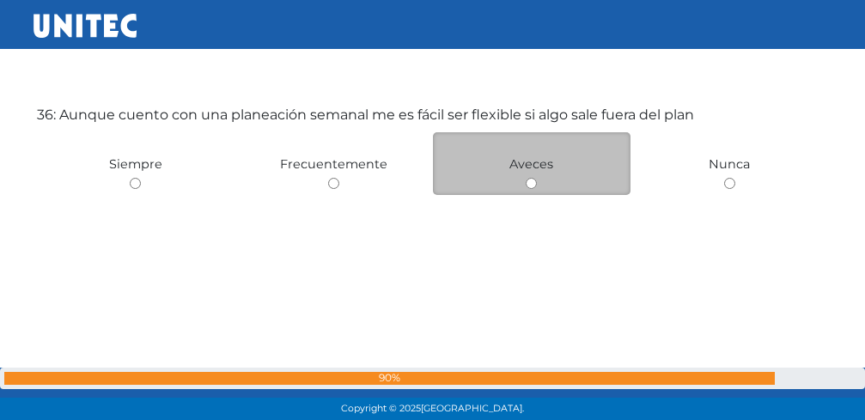
click at [531, 186] on input "radio" at bounding box center [531, 183] width 11 height 11
radio input "true"
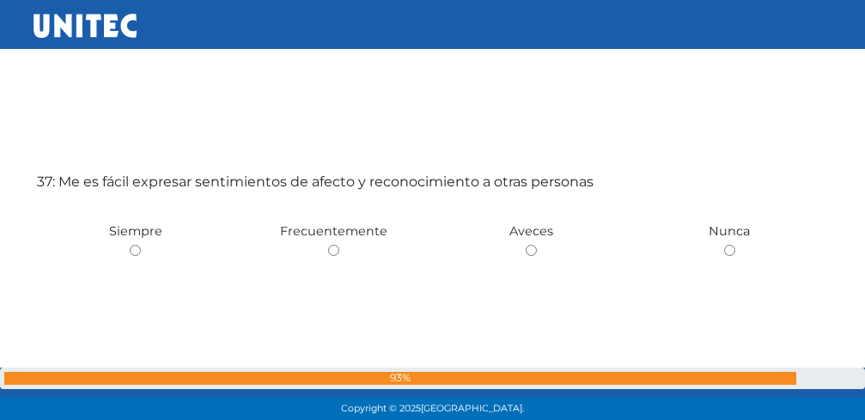
scroll to position [15209, 0]
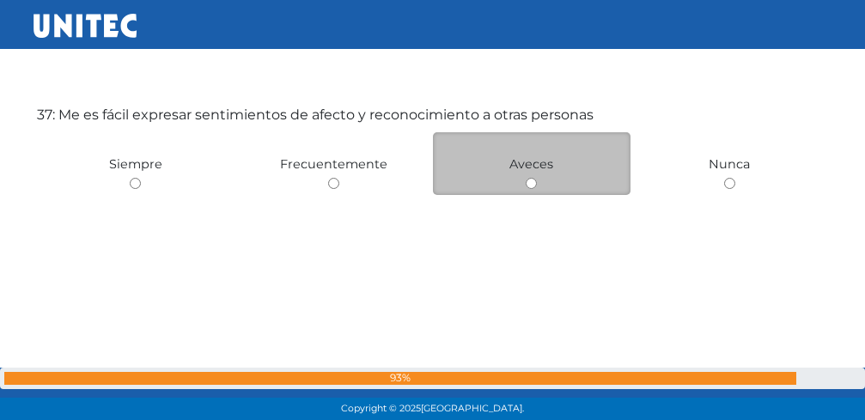
click at [530, 182] on input "radio" at bounding box center [531, 183] width 11 height 11
radio input "true"
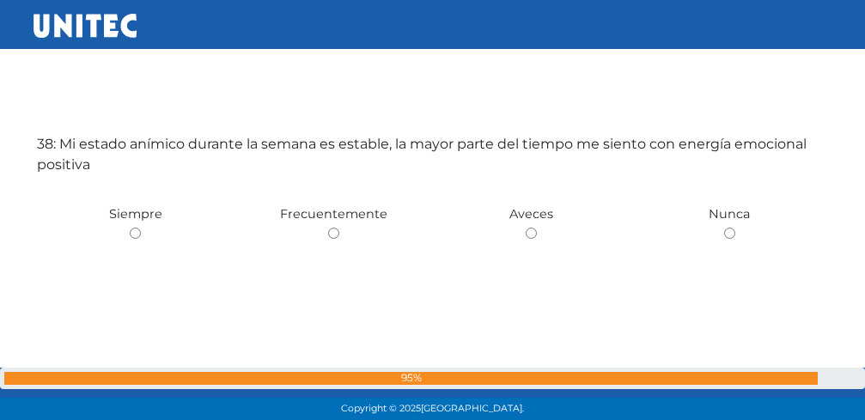
scroll to position [15629, 0]
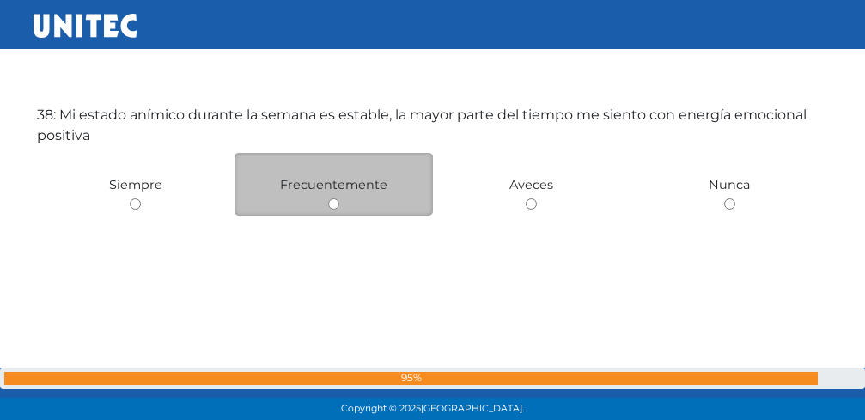
click at [334, 205] on input "radio" at bounding box center [333, 203] width 11 height 11
radio input "true"
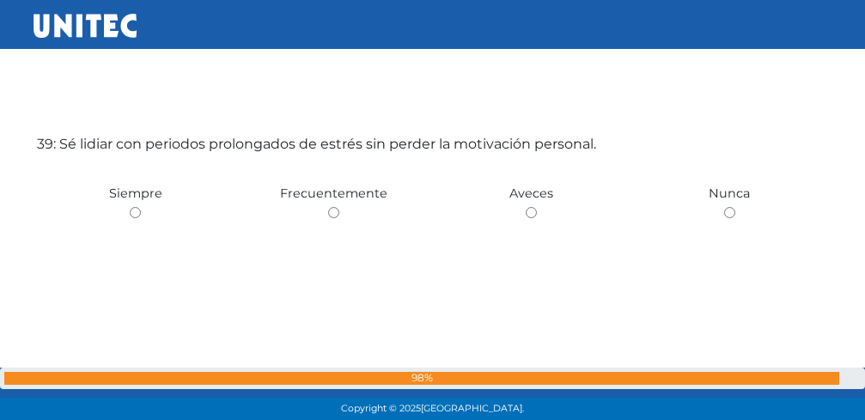
scroll to position [16049, 0]
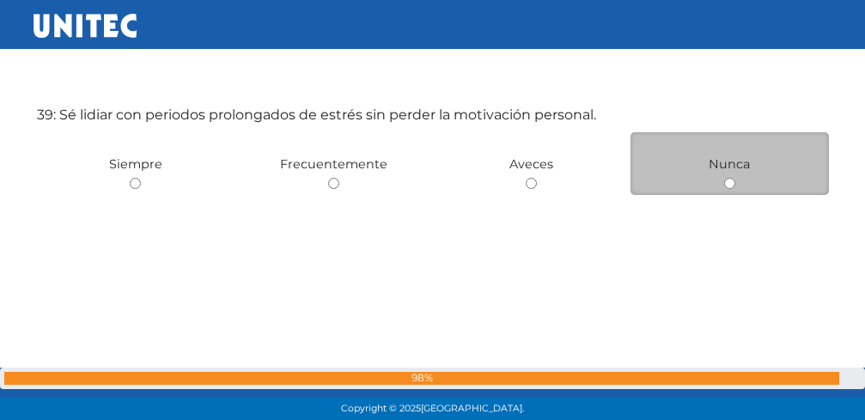
click at [733, 191] on div "Nunca" at bounding box center [730, 163] width 198 height 63
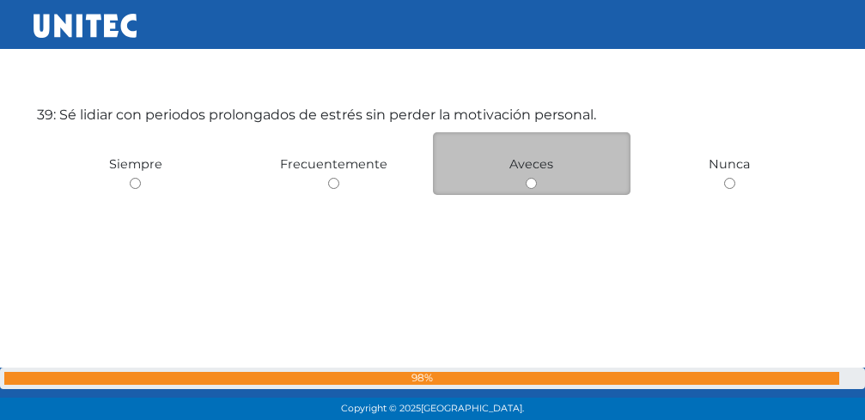
click at [532, 189] on input "radio" at bounding box center [531, 183] width 11 height 11
radio input "true"
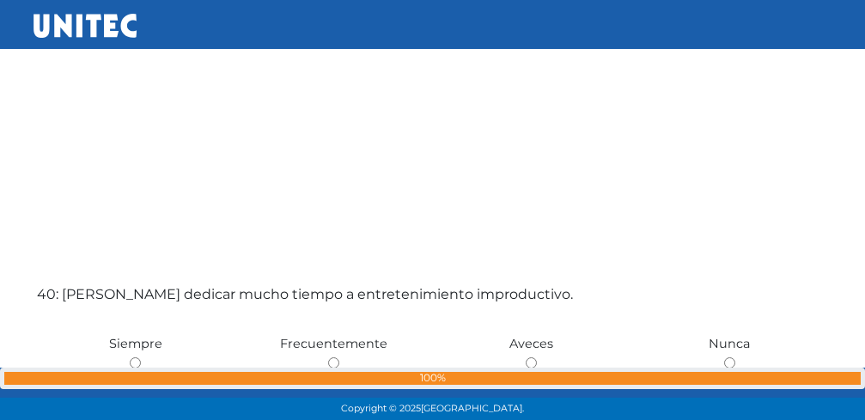
scroll to position [16470, 0]
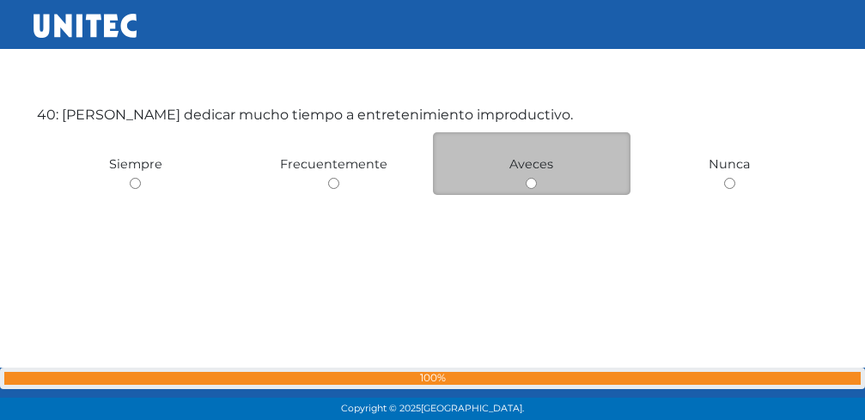
click at [531, 183] on input "radio" at bounding box center [531, 183] width 11 height 11
radio input "true"
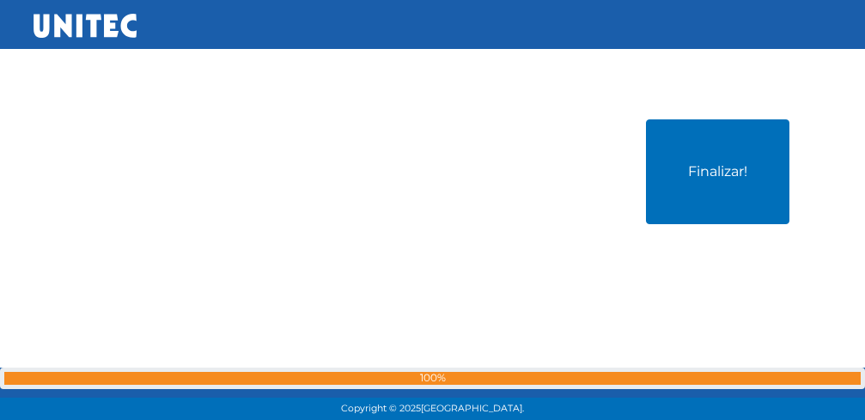
scroll to position [16890, 0]
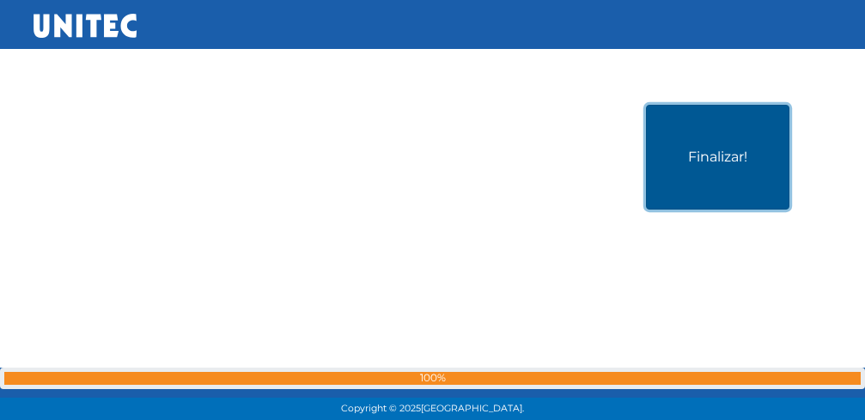
click at [696, 165] on button "Finalizar!" at bounding box center [717, 157] width 143 height 105
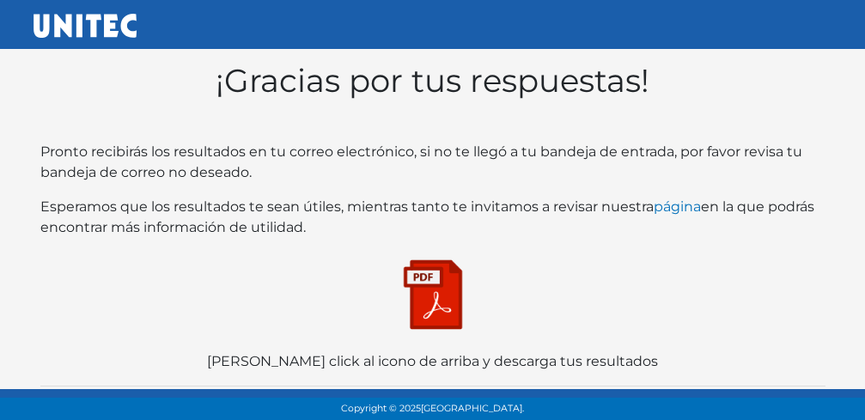
click at [419, 269] on img at bounding box center [433, 295] width 86 height 86
